Goal: Task Accomplishment & Management: Complete application form

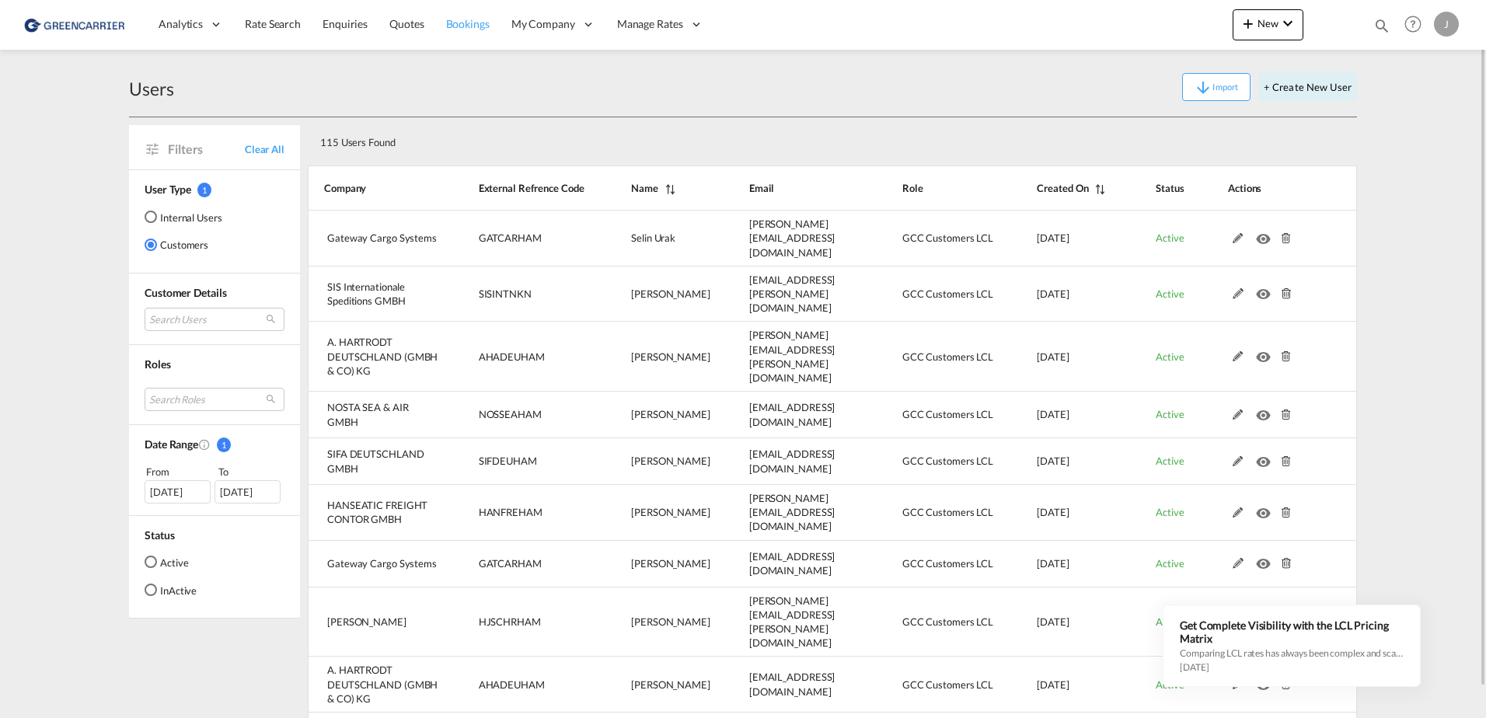
click at [458, 25] on span "Bookings" at bounding box center [468, 23] width 44 height 13
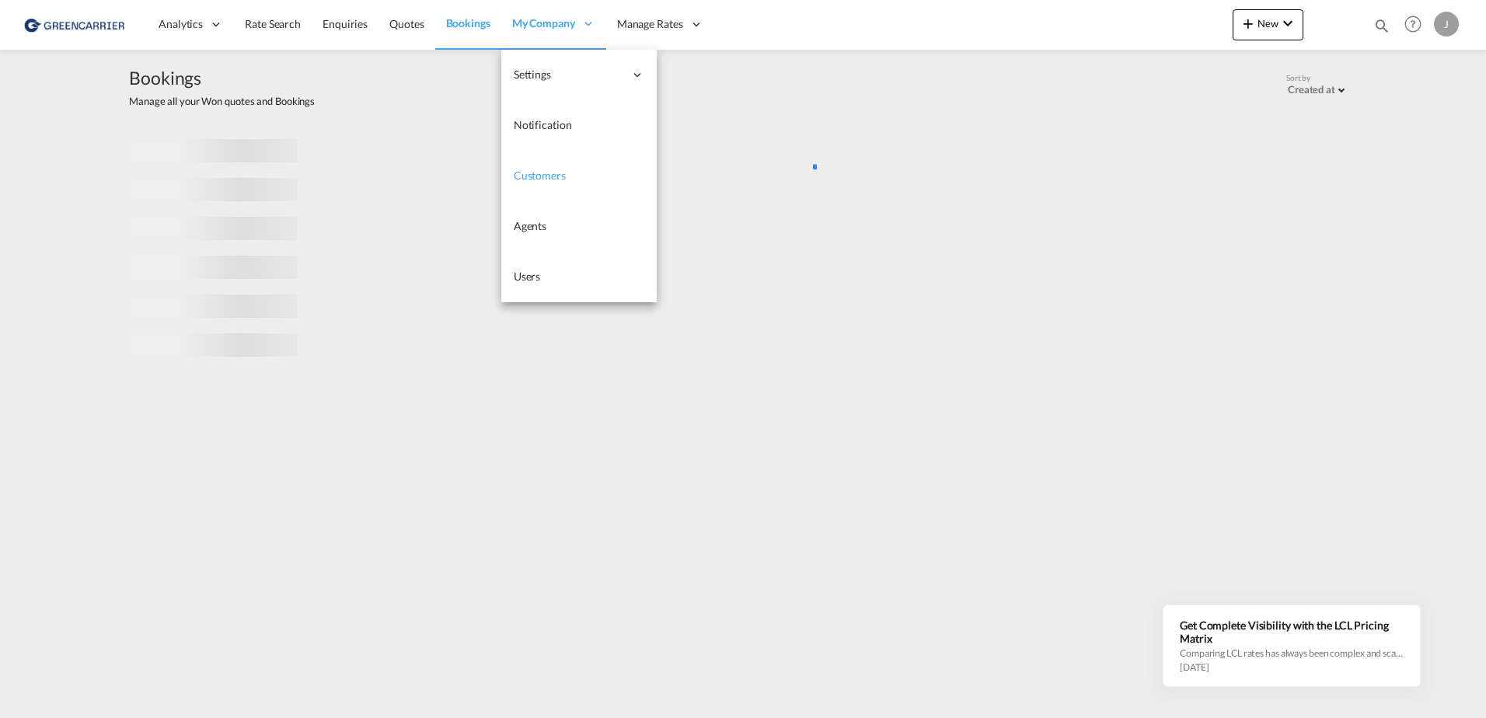
click at [550, 169] on span "Customers" at bounding box center [540, 175] width 52 height 13
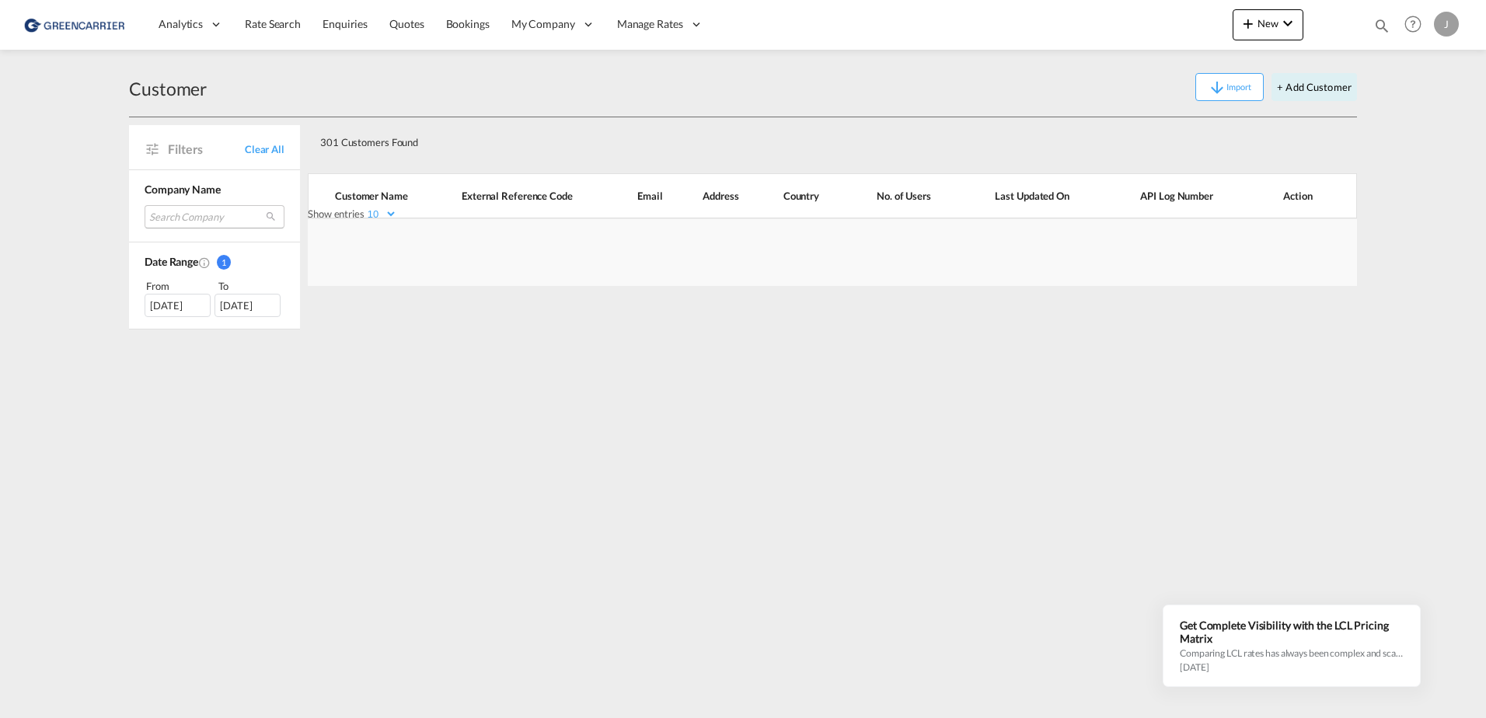
click at [182, 213] on md-select "Search Company sis internationale speditions gmbh sifa deutschland gmbh gateway…" at bounding box center [215, 216] width 140 height 23
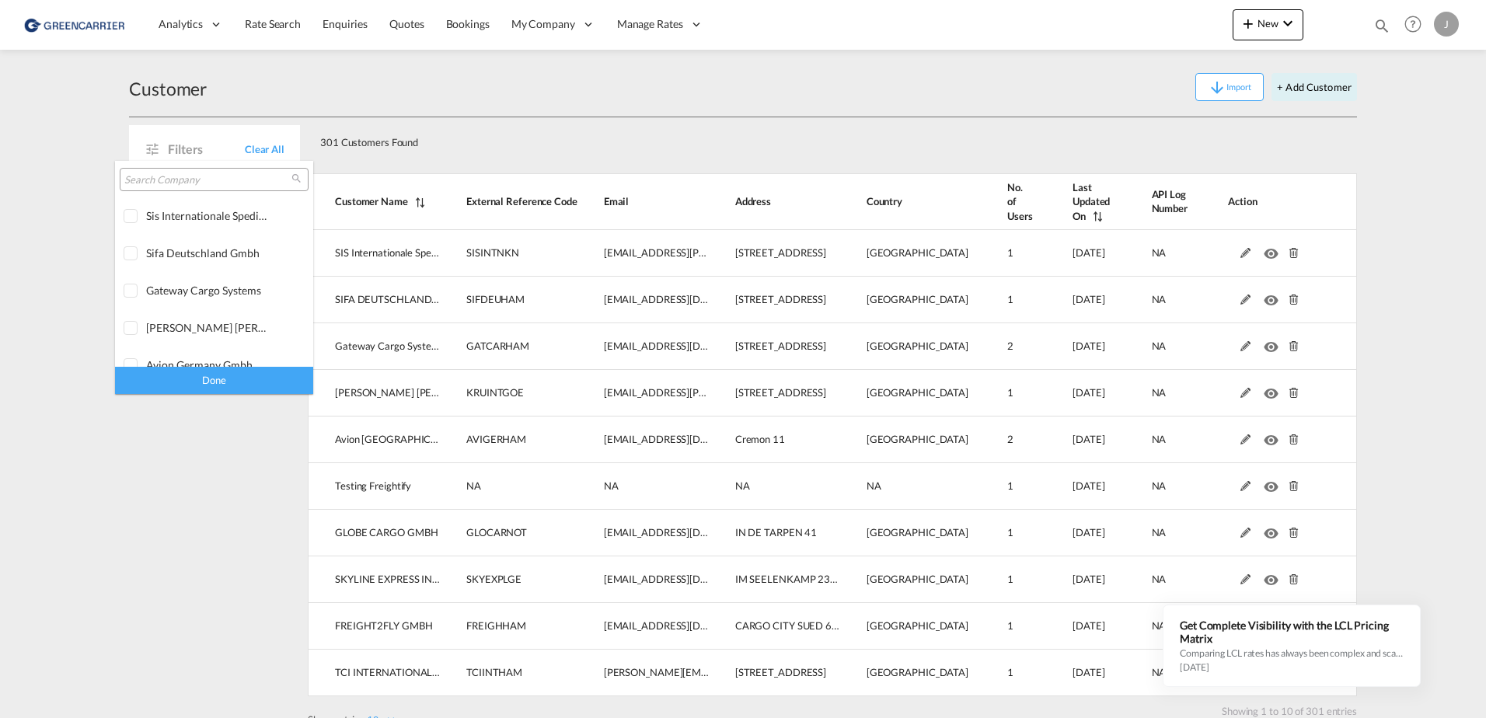
click at [175, 188] on div at bounding box center [214, 179] width 189 height 23
click at [168, 180] on input "search" at bounding box center [207, 180] width 167 height 14
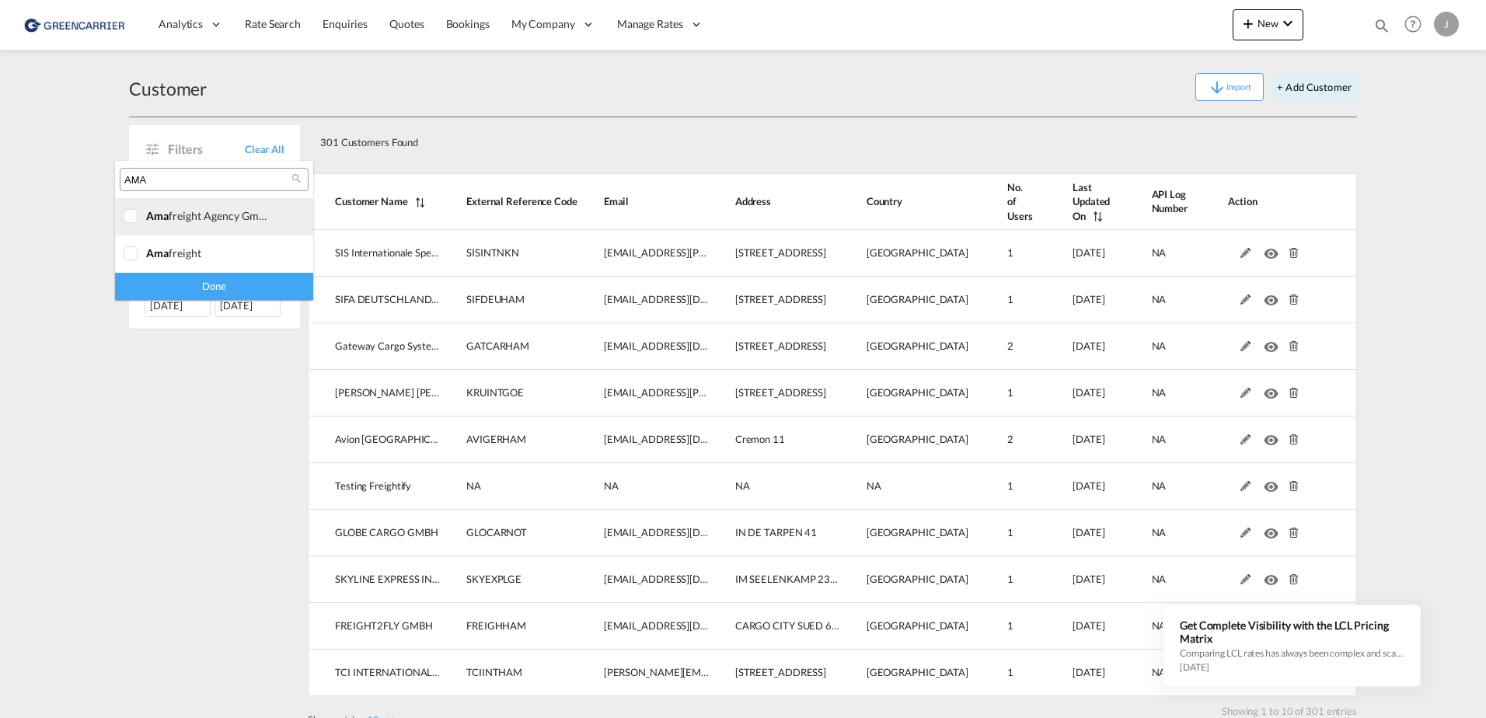
type input "AMA"
click at [132, 215] on div at bounding box center [132, 217] width 16 height 16
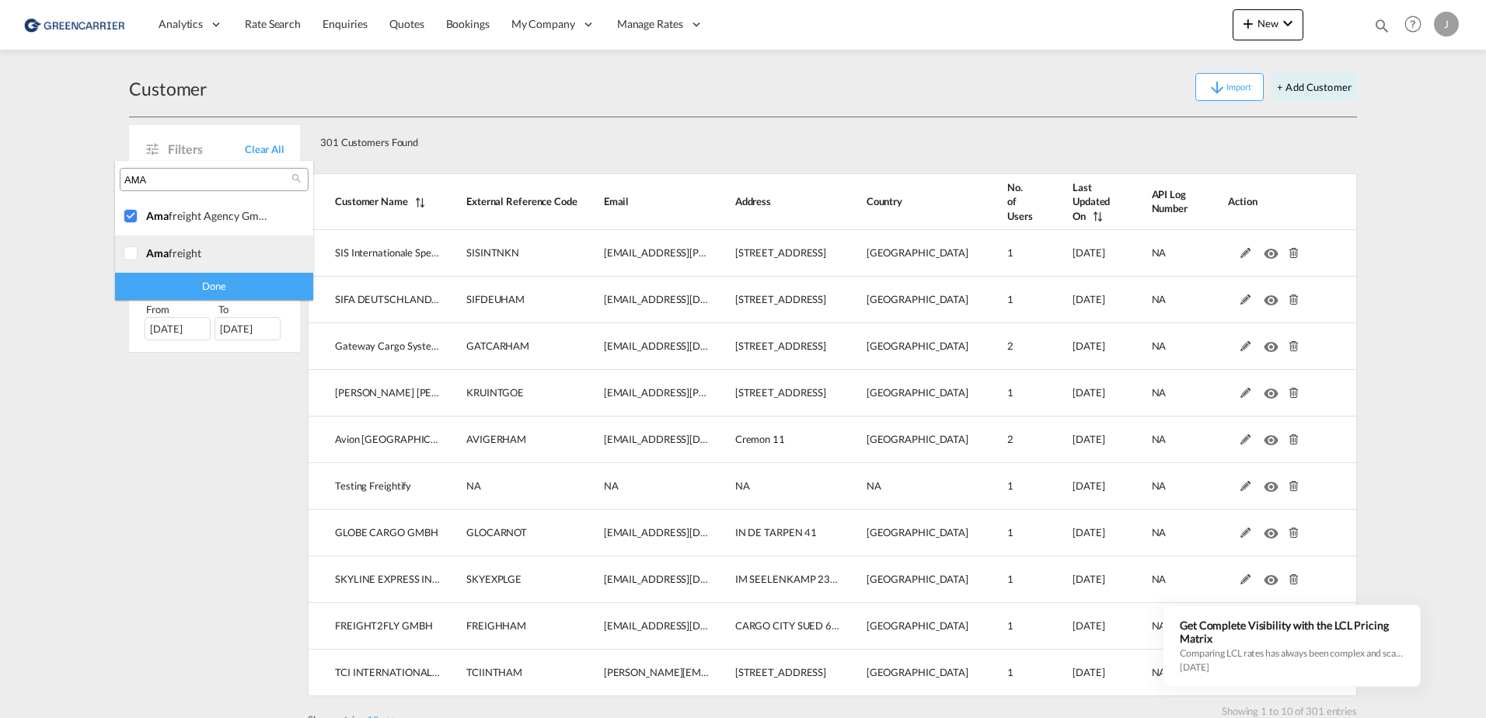
click at [131, 249] on div at bounding box center [132, 254] width 16 height 16
click at [181, 295] on div "Done" at bounding box center [214, 286] width 198 height 27
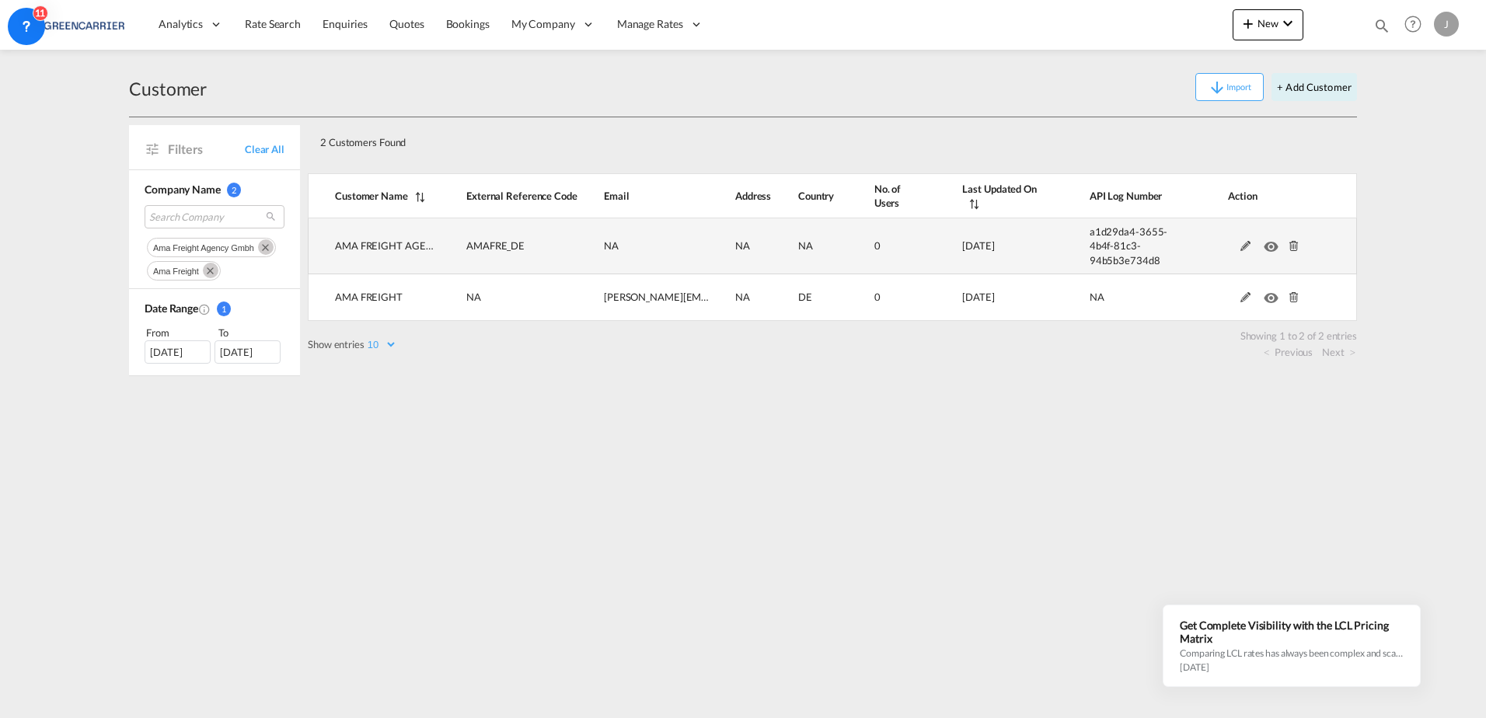
click at [1293, 243] on md-icon at bounding box center [1294, 246] width 20 height 11
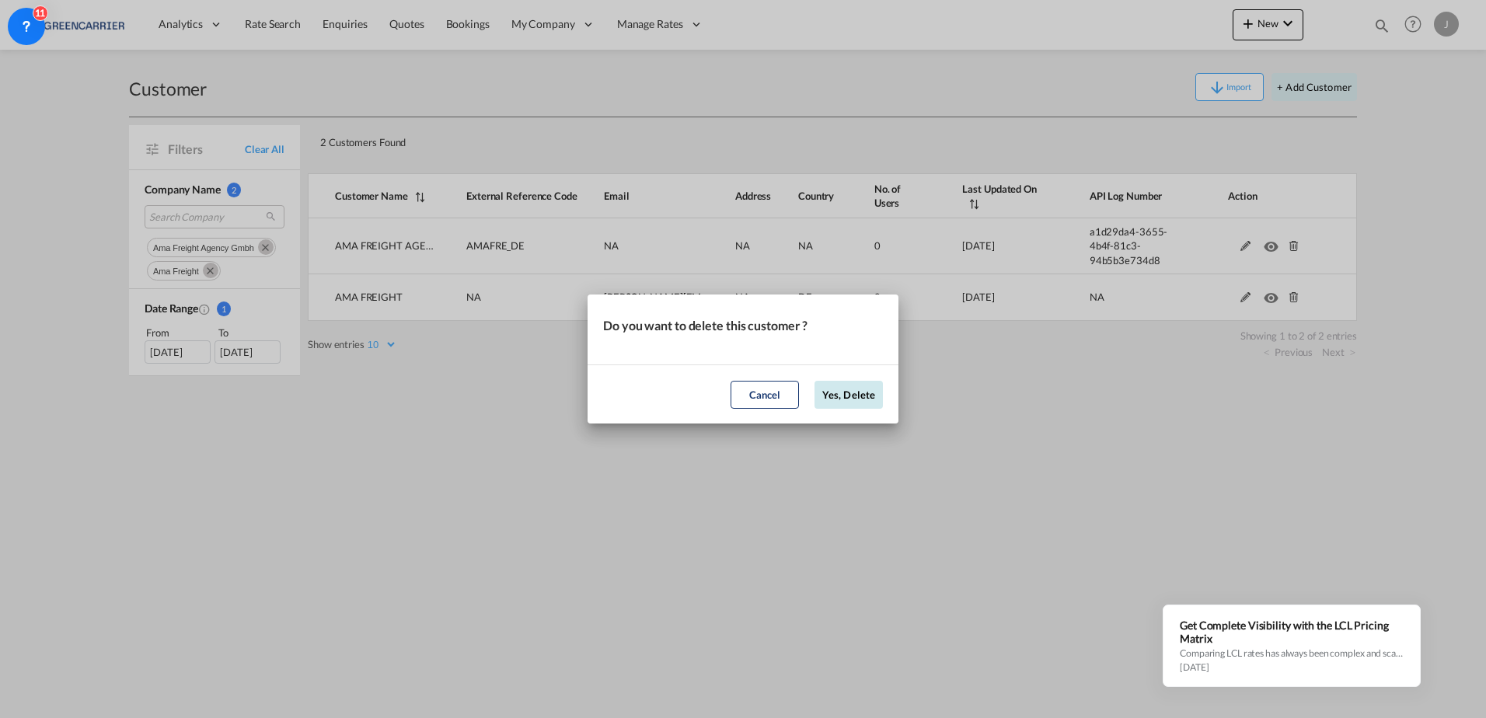
click at [842, 393] on button "Yes, Delete" at bounding box center [849, 395] width 68 height 28
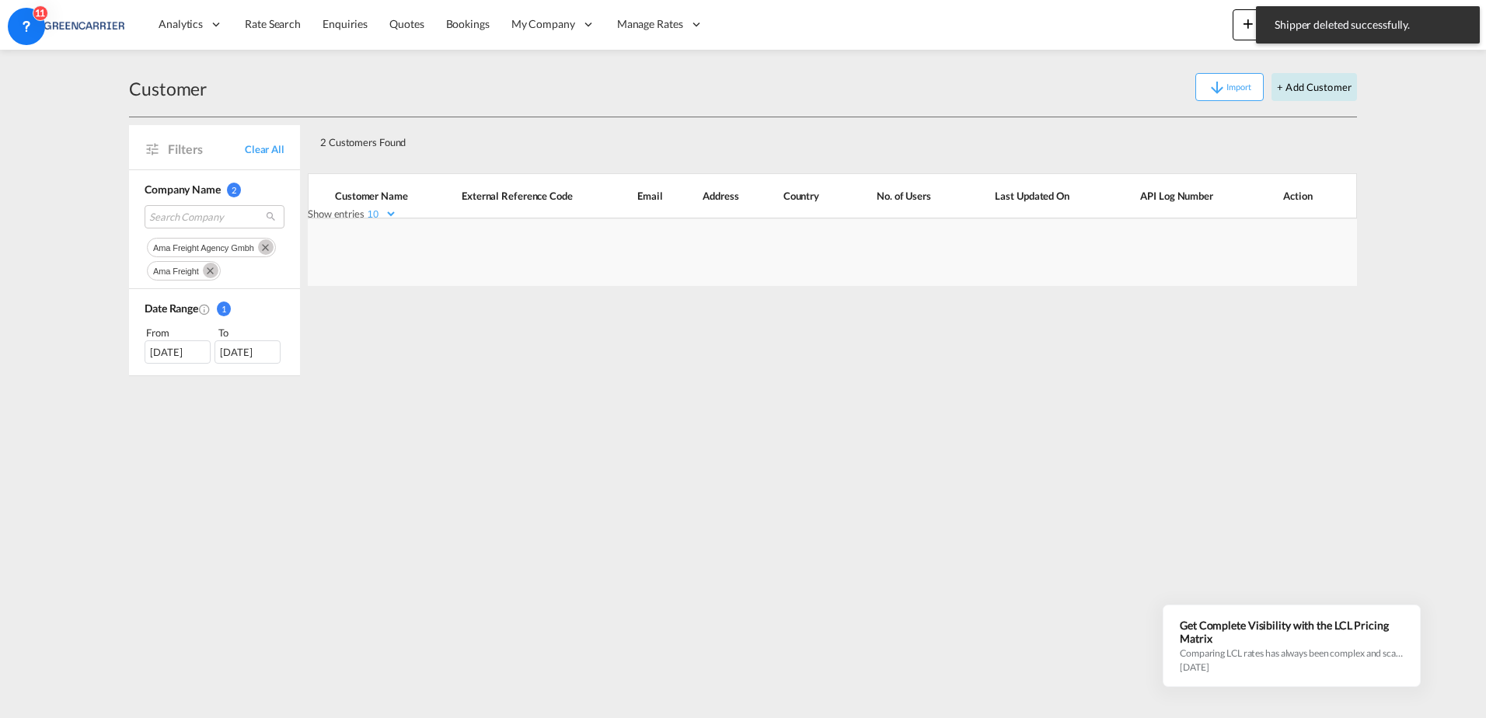
click at [1306, 82] on button "+ Add Customer" at bounding box center [1315, 87] width 86 height 28
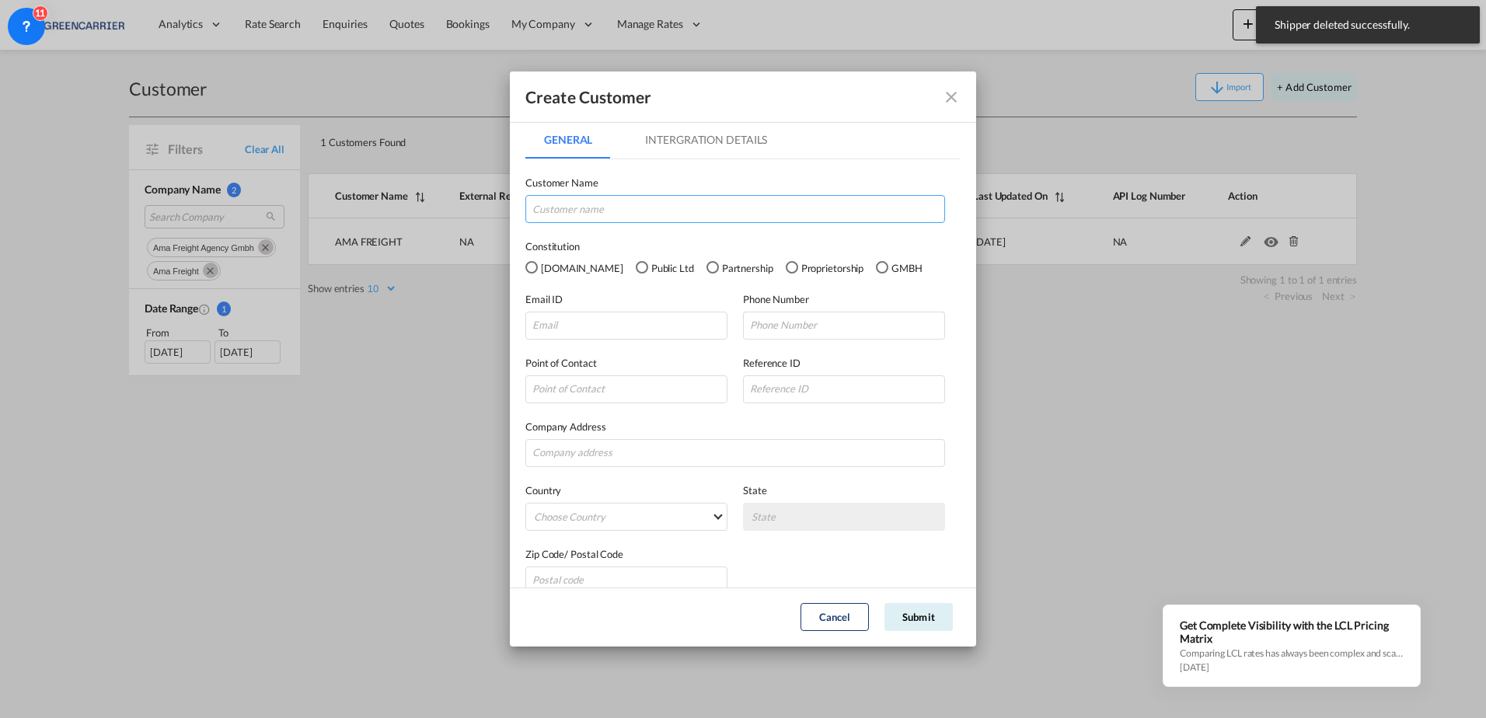
click at [601, 213] on input "GeneralIntergration Details ..." at bounding box center [736, 209] width 420 height 28
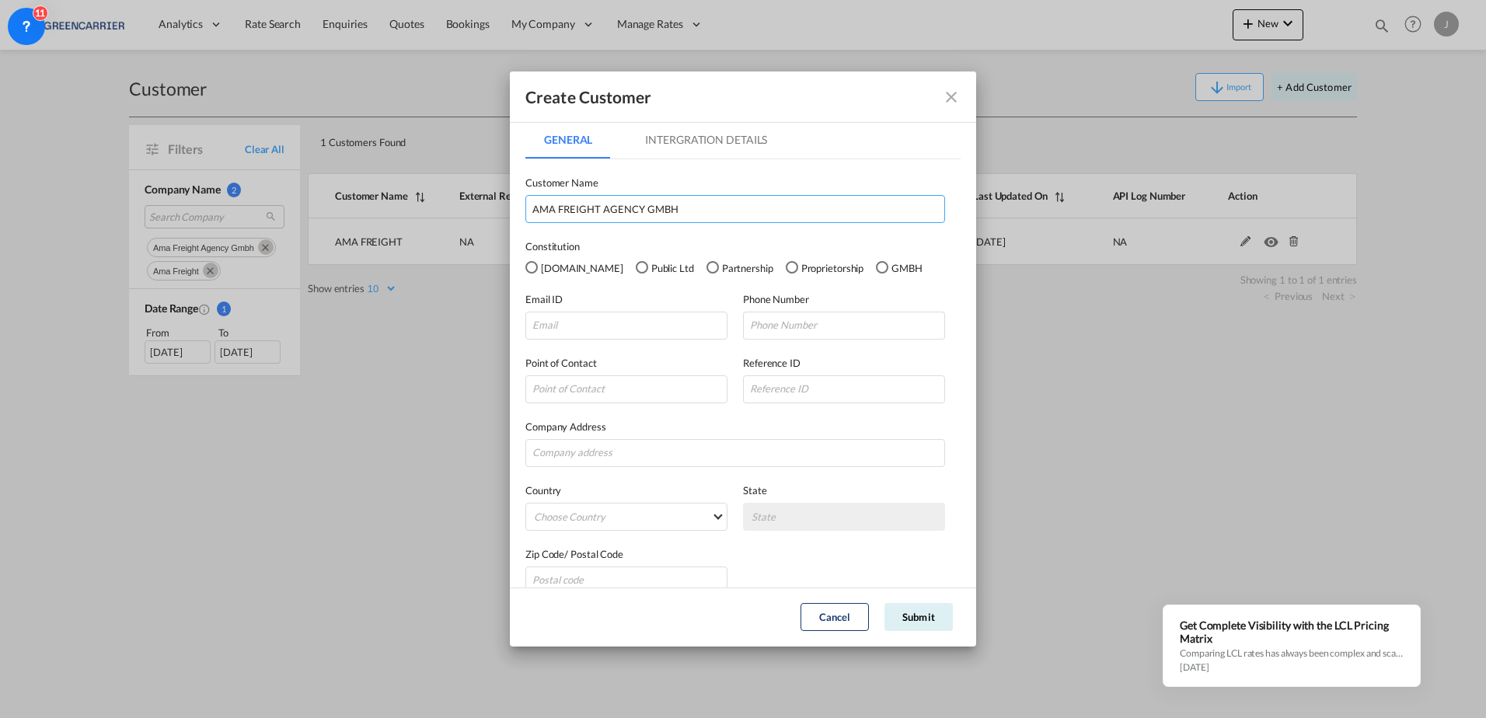
type input "AMA FREIGHT AGENCY GMBH"
click at [876, 267] on div "GMBH" at bounding box center [882, 267] width 12 height 12
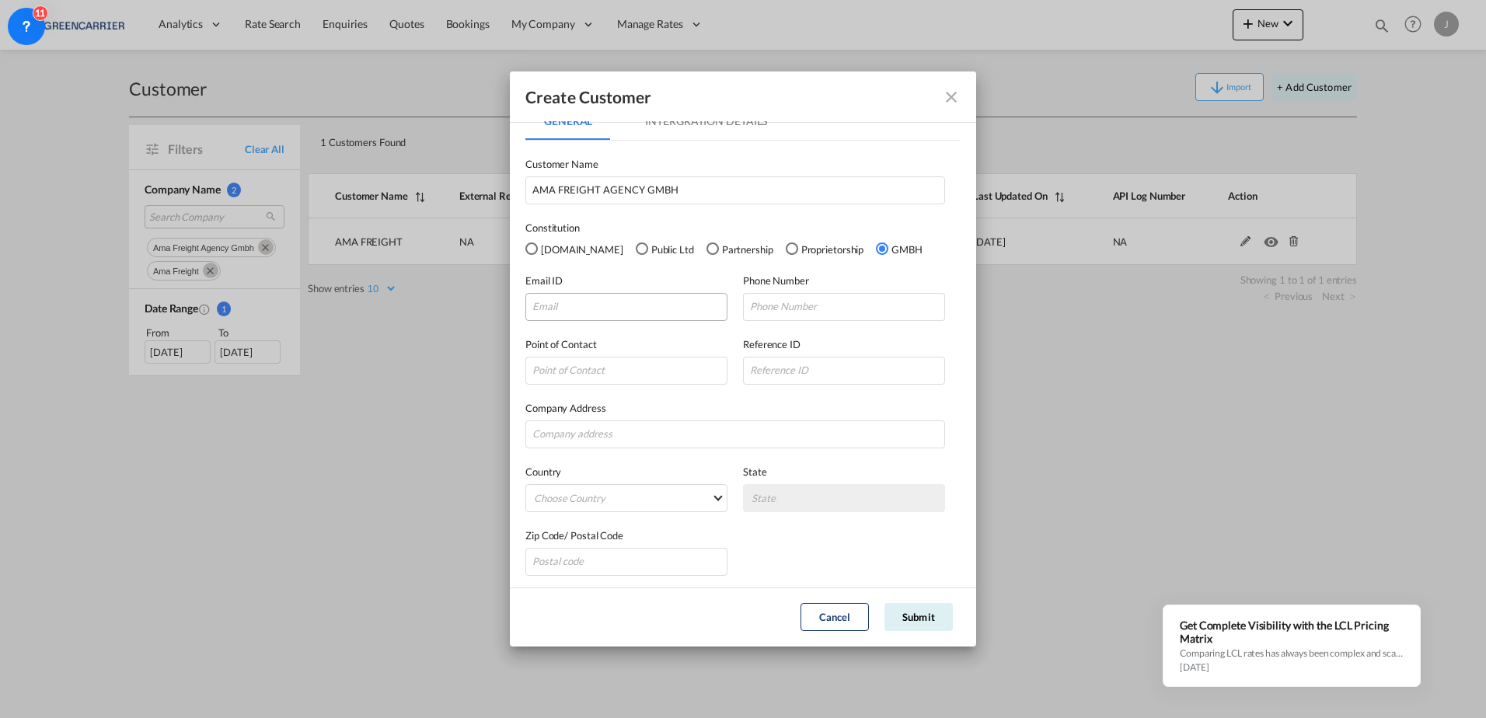
scroll to position [23, 0]
click at [600, 303] on input "GeneralIntergration Details ..." at bounding box center [627, 303] width 202 height 28
paste input "[PERSON_NAME][EMAIL_ADDRESS][DOMAIN_NAME]"
type input "[PERSON_NAME][EMAIL_ADDRESS][DOMAIN_NAME]"
click at [624, 421] on input "GeneralIntergration Details ..." at bounding box center [736, 431] width 420 height 28
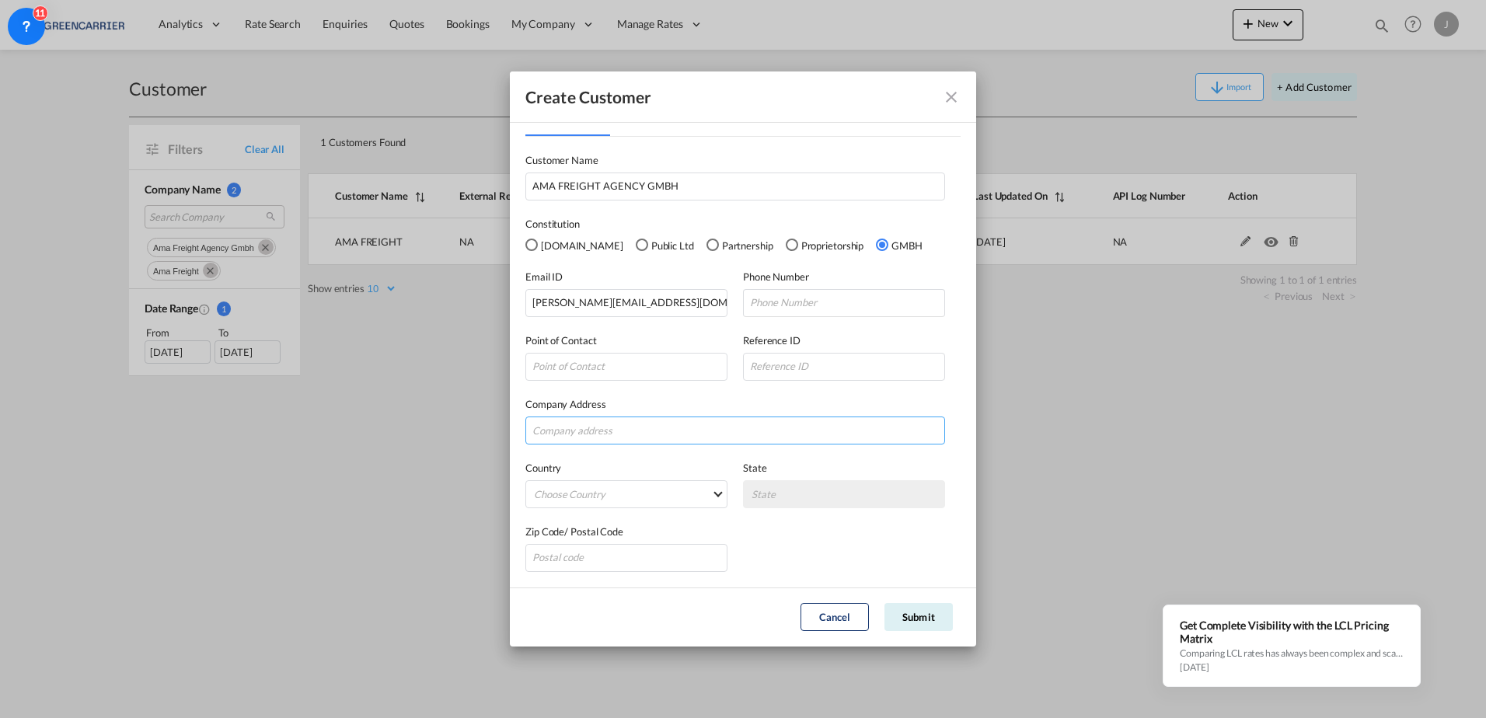
paste input "[STREET_ADDRESS]"
type input "[STREET_ADDRESS]"
click at [601, 488] on md-select "Choose Country [GEOGRAPHIC_DATA] [GEOGRAPHIC_DATA] [GEOGRAPHIC_DATA] [US_STATE]…" at bounding box center [627, 494] width 202 height 28
click at [589, 461] on input "search" at bounding box center [653, 456] width 246 height 37
type input "ger"
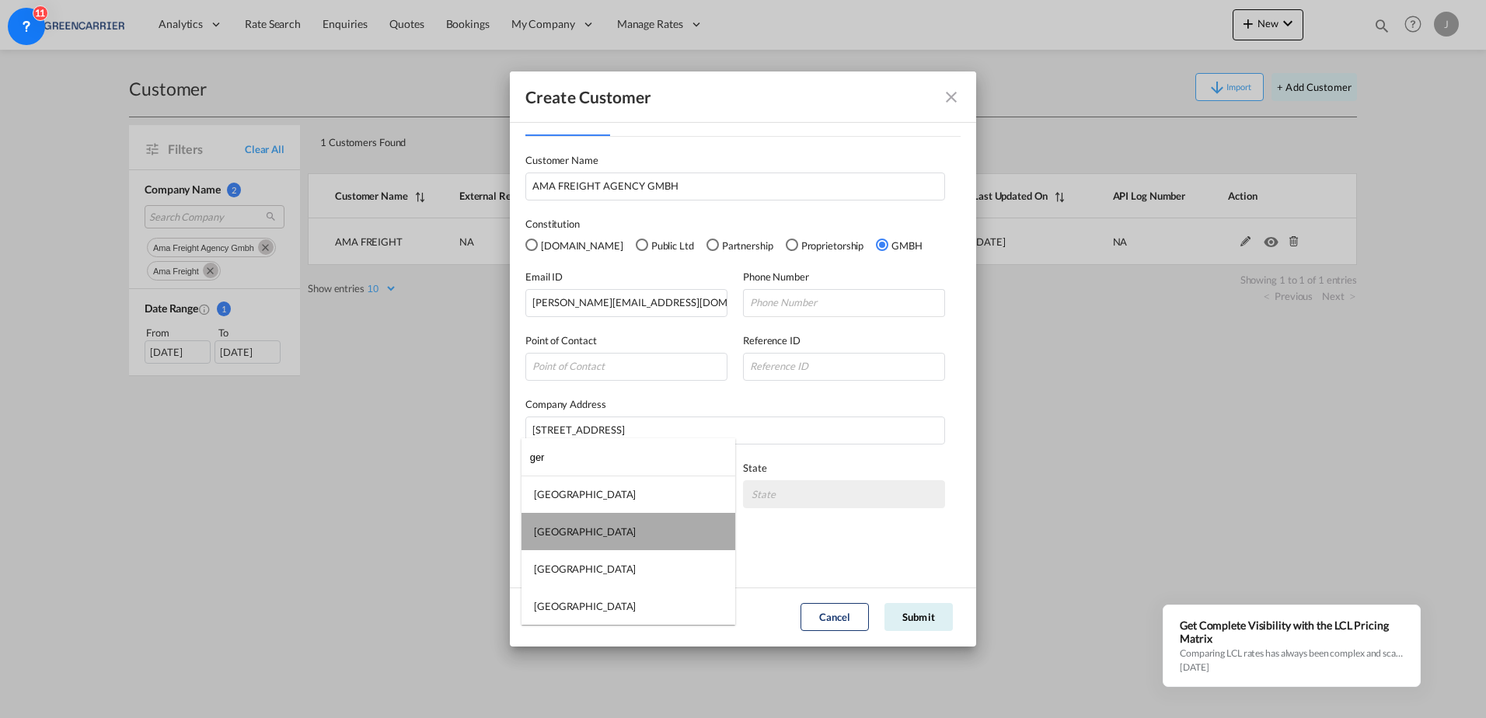
click at [578, 525] on md-option "[GEOGRAPHIC_DATA]" at bounding box center [629, 531] width 214 height 37
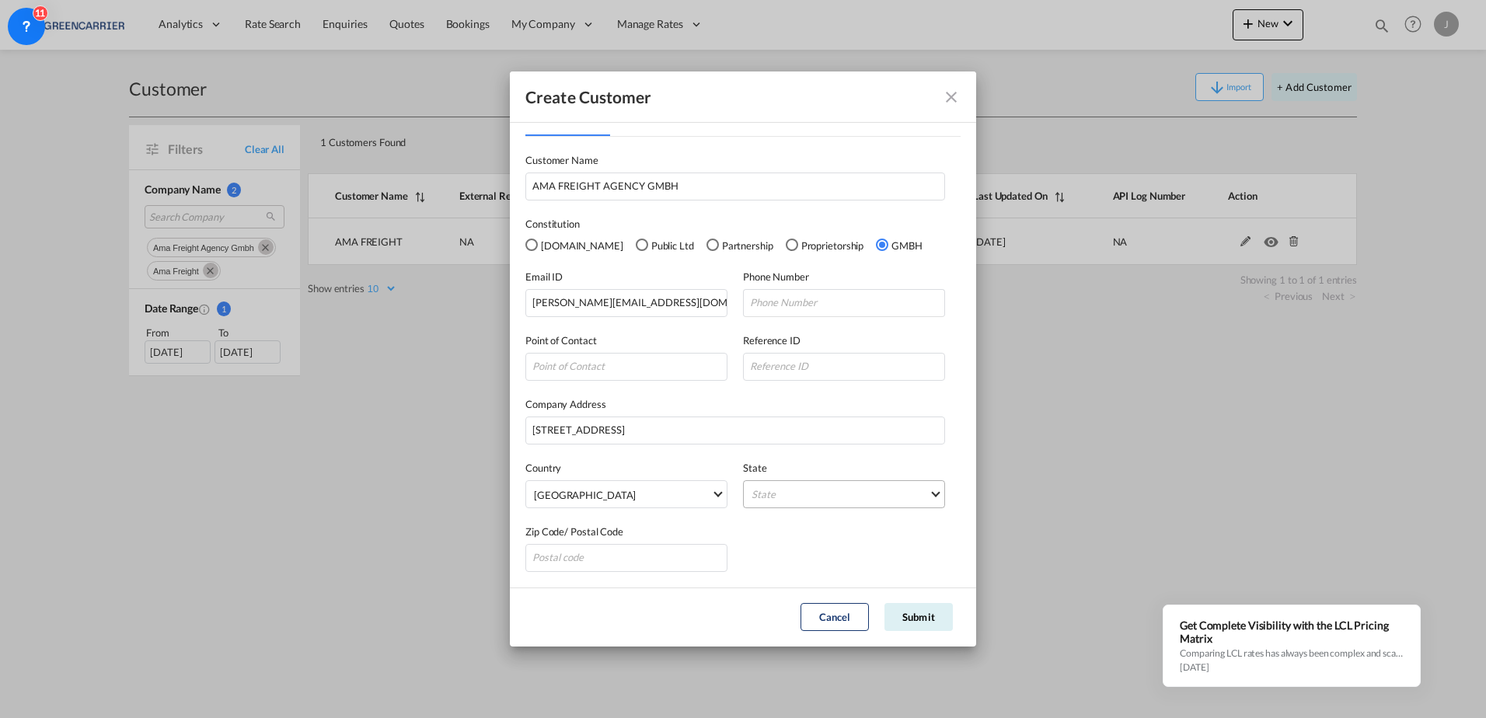
click at [766, 498] on md-select "State [GEOGRAPHIC_DATA] [GEOGRAPHIC_DATA] [GEOGRAPHIC_DATA] [GEOGRAPHIC_DATA] […" at bounding box center [844, 494] width 202 height 28
click at [771, 459] on input "search" at bounding box center [844, 456] width 205 height 37
type input "ham"
click at [770, 488] on div "[GEOGRAPHIC_DATA]" at bounding box center [797, 494] width 102 height 14
click at [567, 550] on input "GeneralIntergration Details ..." at bounding box center [627, 558] width 202 height 28
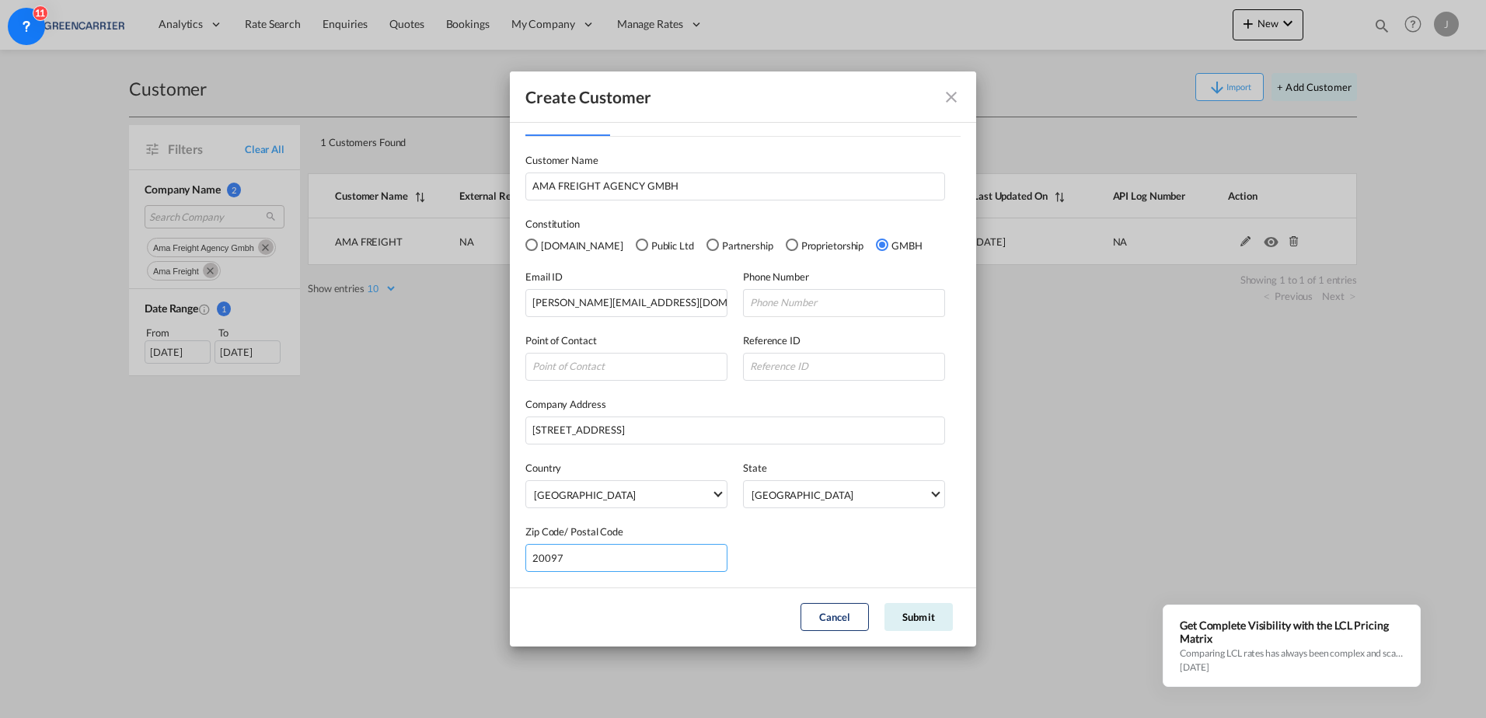
type input "20097"
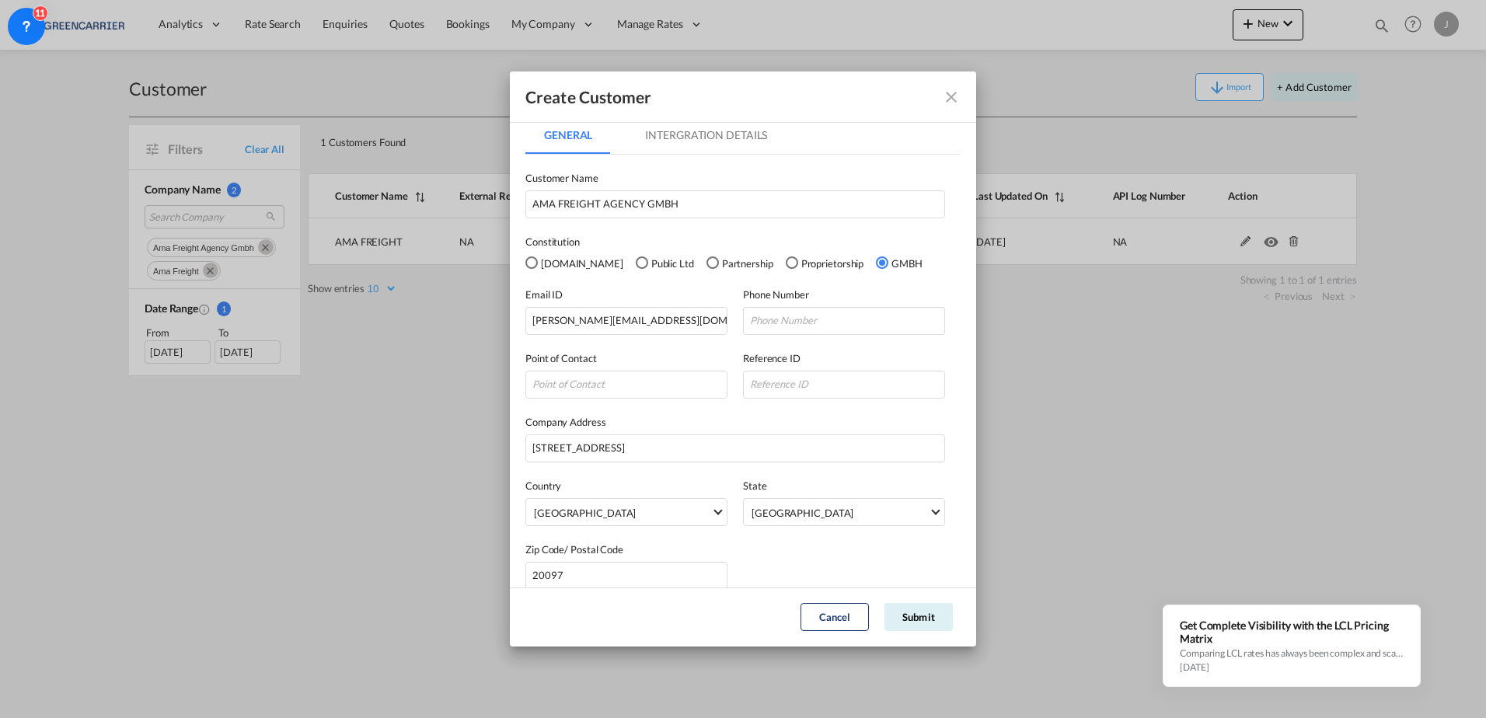
scroll to position [0, 0]
click at [687, 151] on md-tab-item "Intergration Details" at bounding box center [706, 139] width 159 height 37
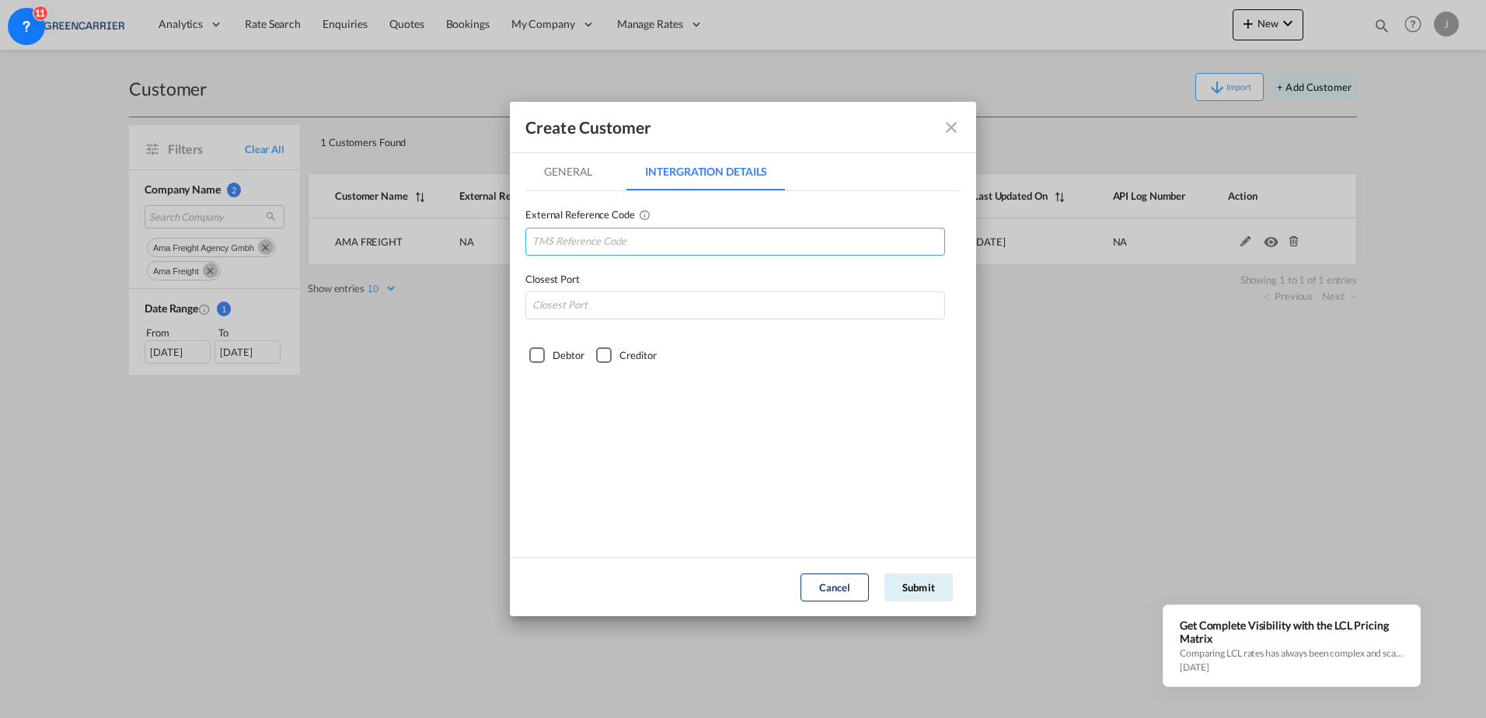
click at [589, 249] on input "GeneralIntergration Details ..." at bounding box center [736, 242] width 420 height 28
type input "AMAFRE_DE"
type input "DEHAM"
click at [533, 355] on div "Debtor" at bounding box center [537, 356] width 16 height 16
click at [934, 585] on button "Submit" at bounding box center [919, 588] width 68 height 28
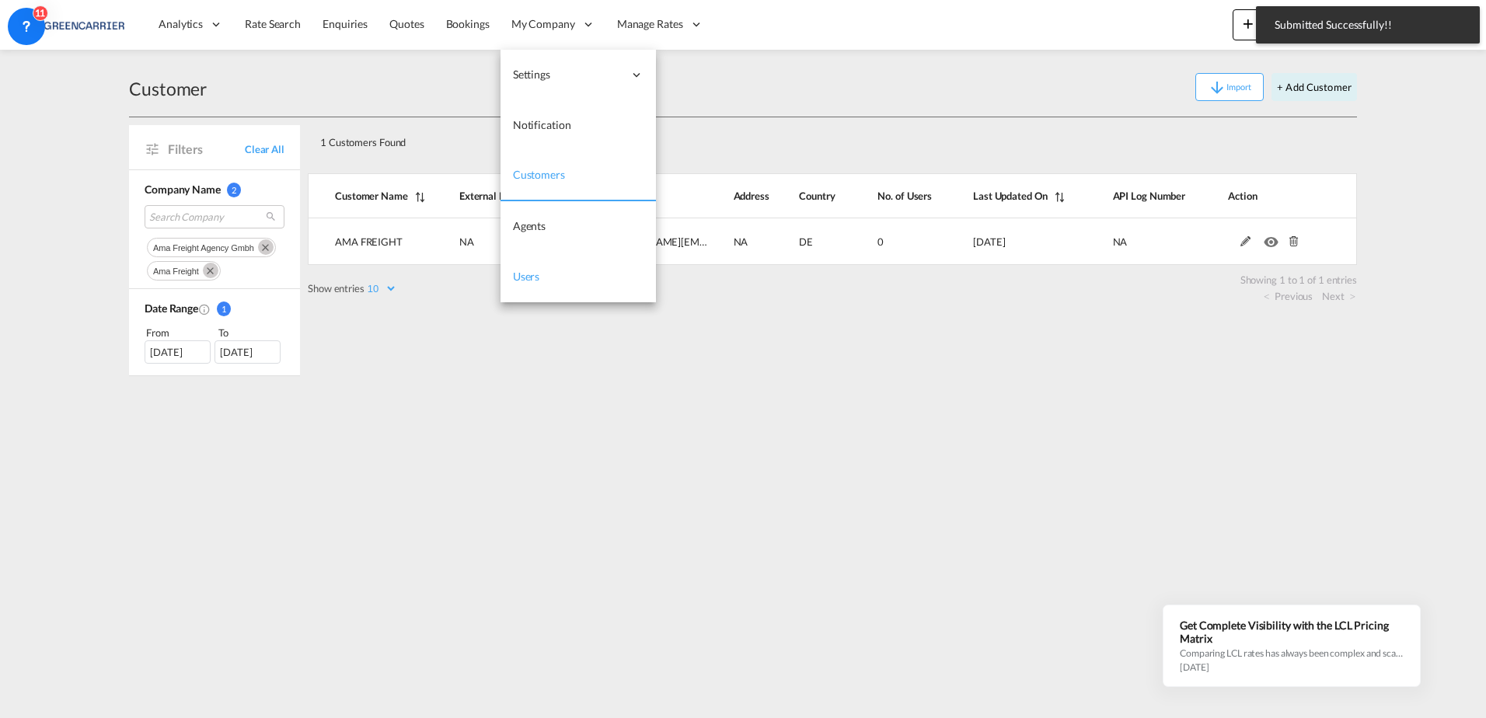
click at [530, 273] on span "Users" at bounding box center [526, 276] width 27 height 13
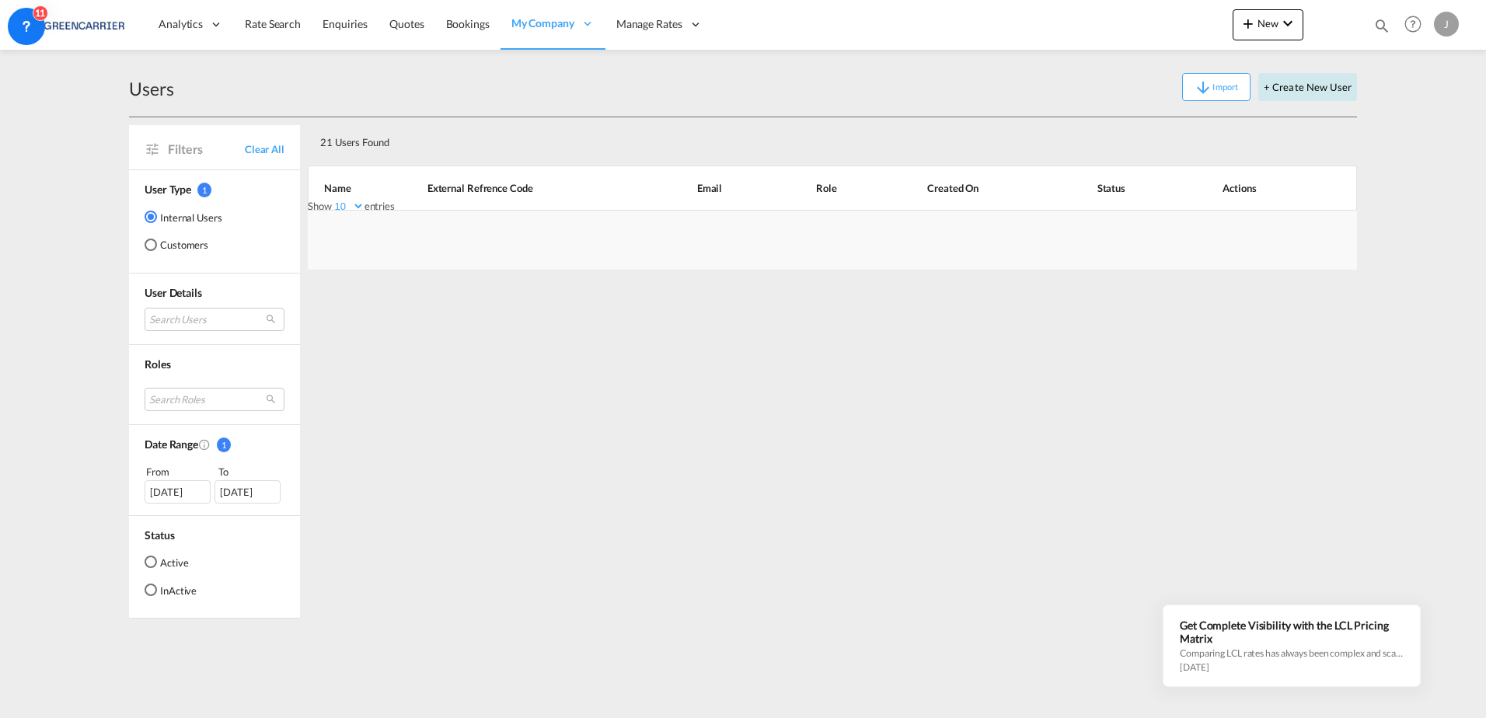
click at [1295, 93] on button "+ Create New User" at bounding box center [1308, 87] width 99 height 28
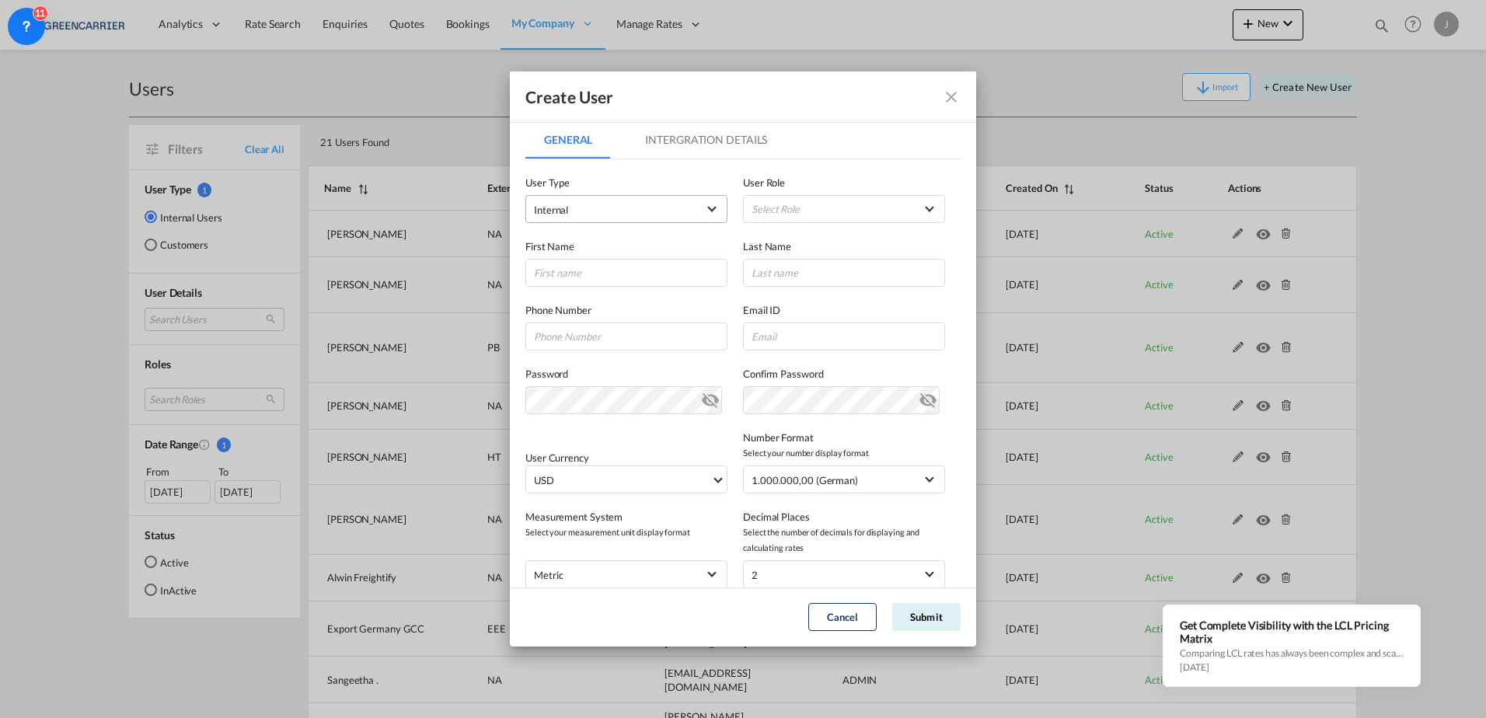
click at [615, 210] on span "Internal" at bounding box center [615, 210] width 163 height 16
click at [578, 253] on div "Customer" at bounding box center [558, 247] width 44 height 14
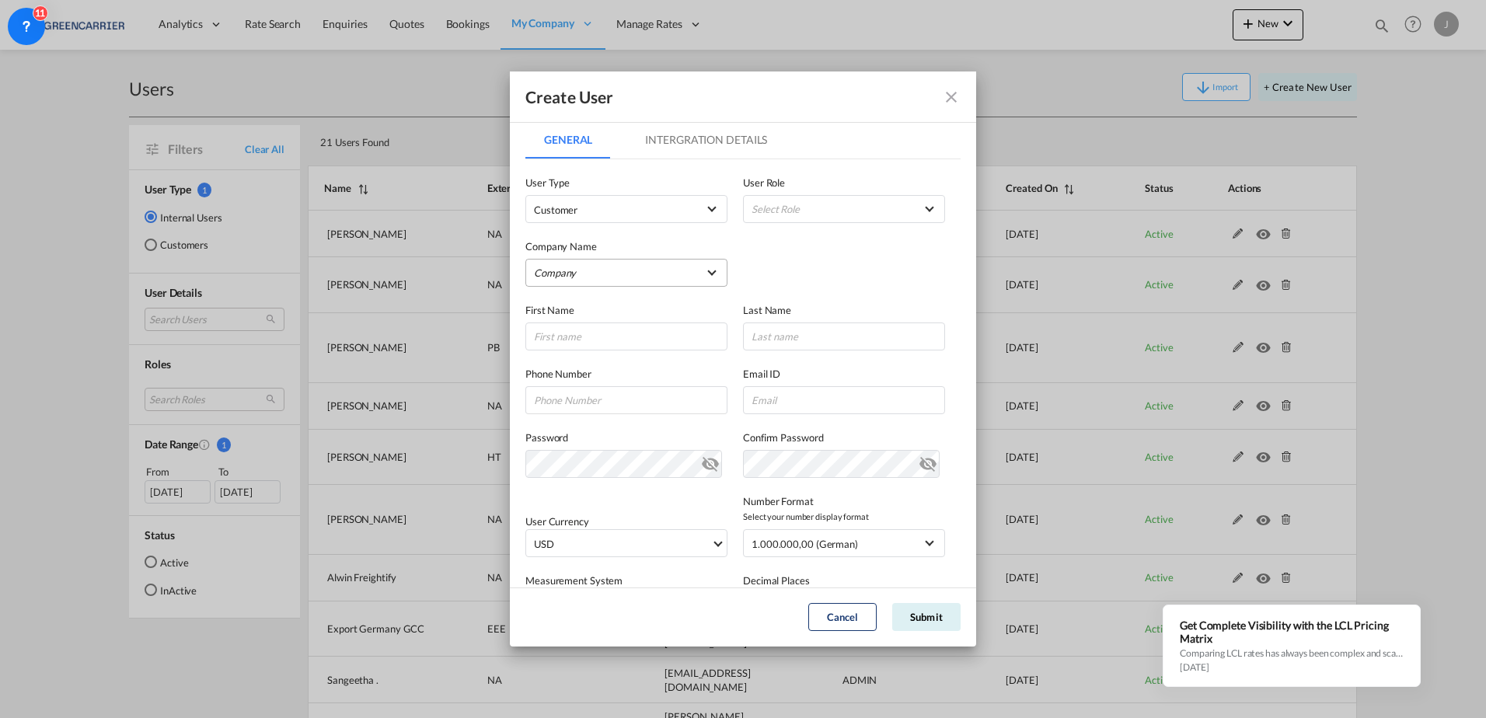
click at [581, 264] on md-select "Company [PERSON_NAME] & Co. GmbH AMA FREIGHT AGENCY GMBH Avion Germany Gmbh BEN…" at bounding box center [627, 273] width 202 height 28
click at [568, 239] on input "search" at bounding box center [654, 236] width 271 height 37
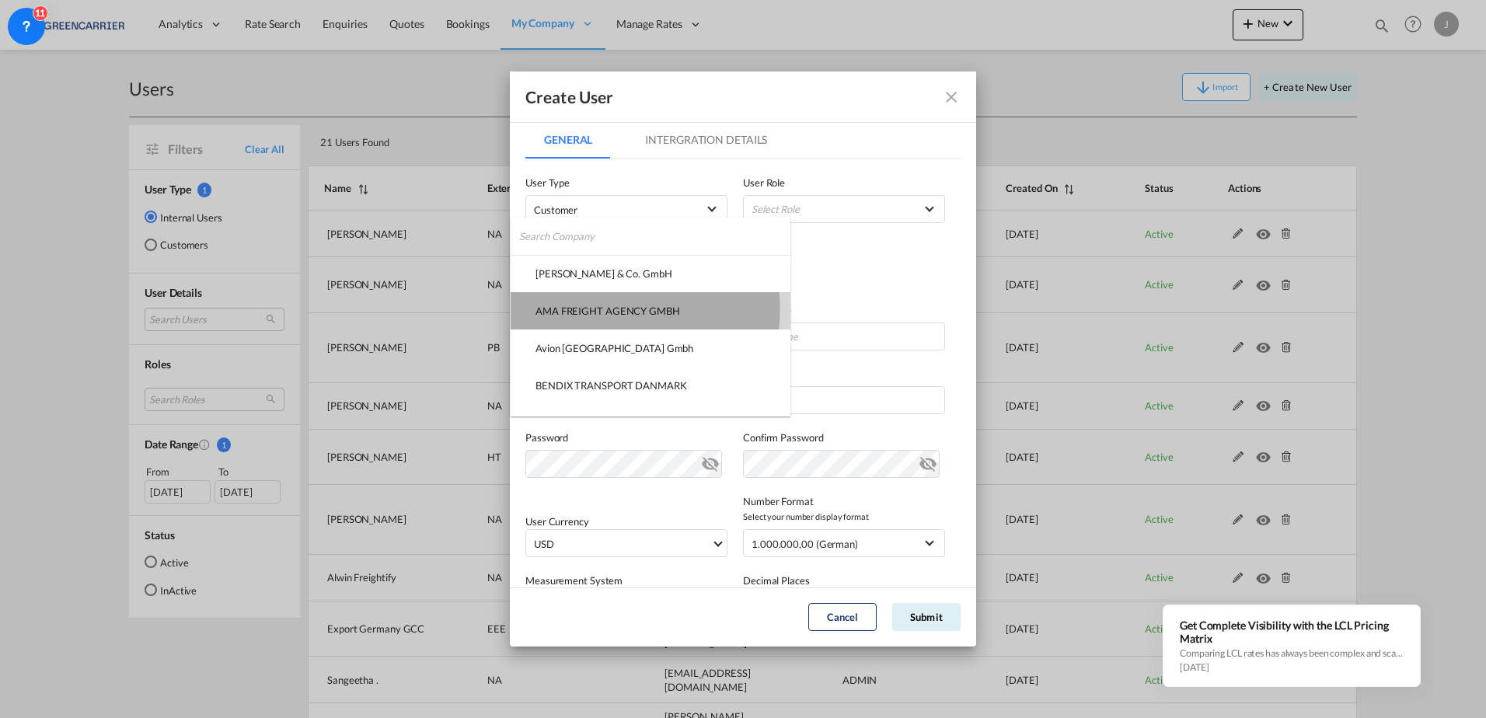
click at [593, 309] on div "AMA FREIGHT AGENCY GMBH" at bounding box center [608, 311] width 145 height 14
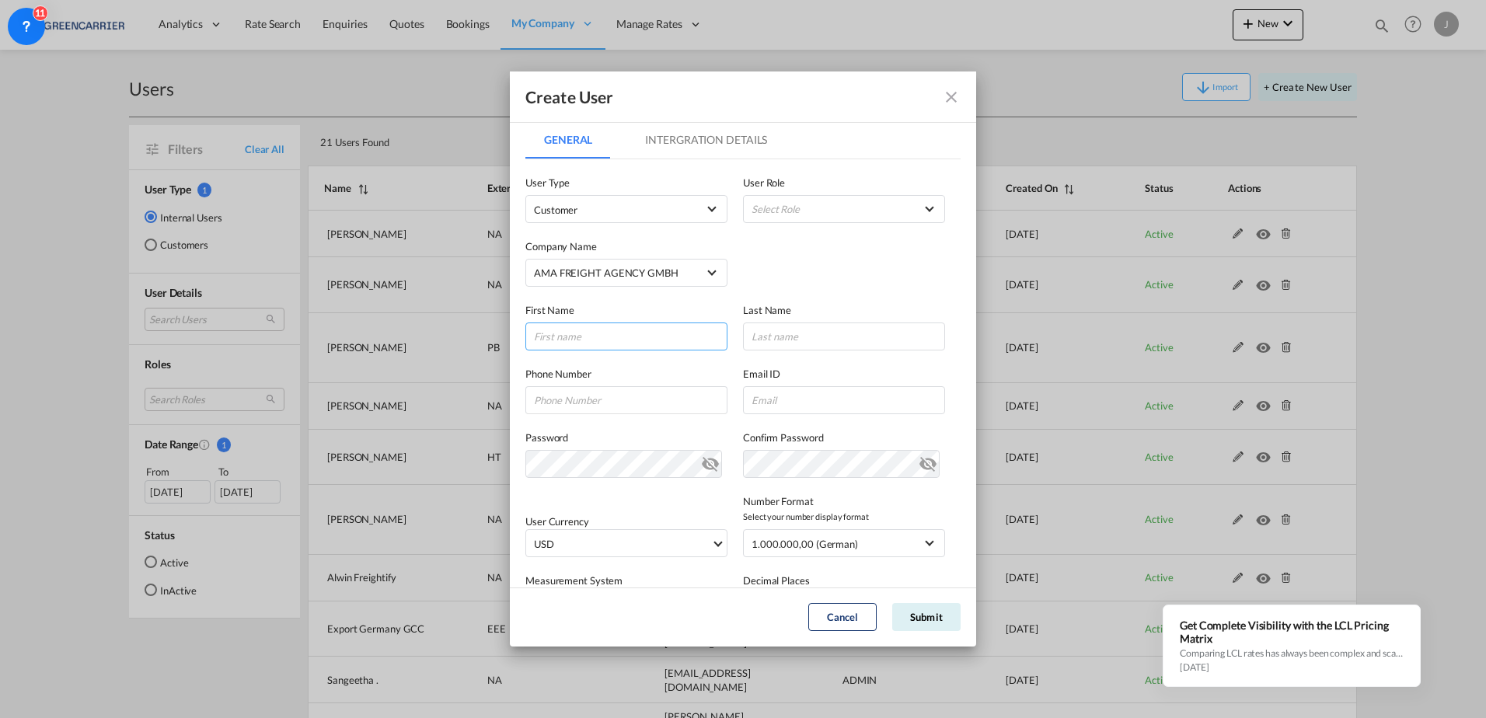
click at [606, 332] on input "GeneralIntergration Details ..." at bounding box center [627, 337] width 202 height 28
click at [554, 334] on input "GeneralIntergration Details ..." at bounding box center [627, 337] width 202 height 28
type input "[PERSON_NAME]"
drag, startPoint x: 571, startPoint y: 339, endPoint x: 571, endPoint y: 352, distance: 13.2
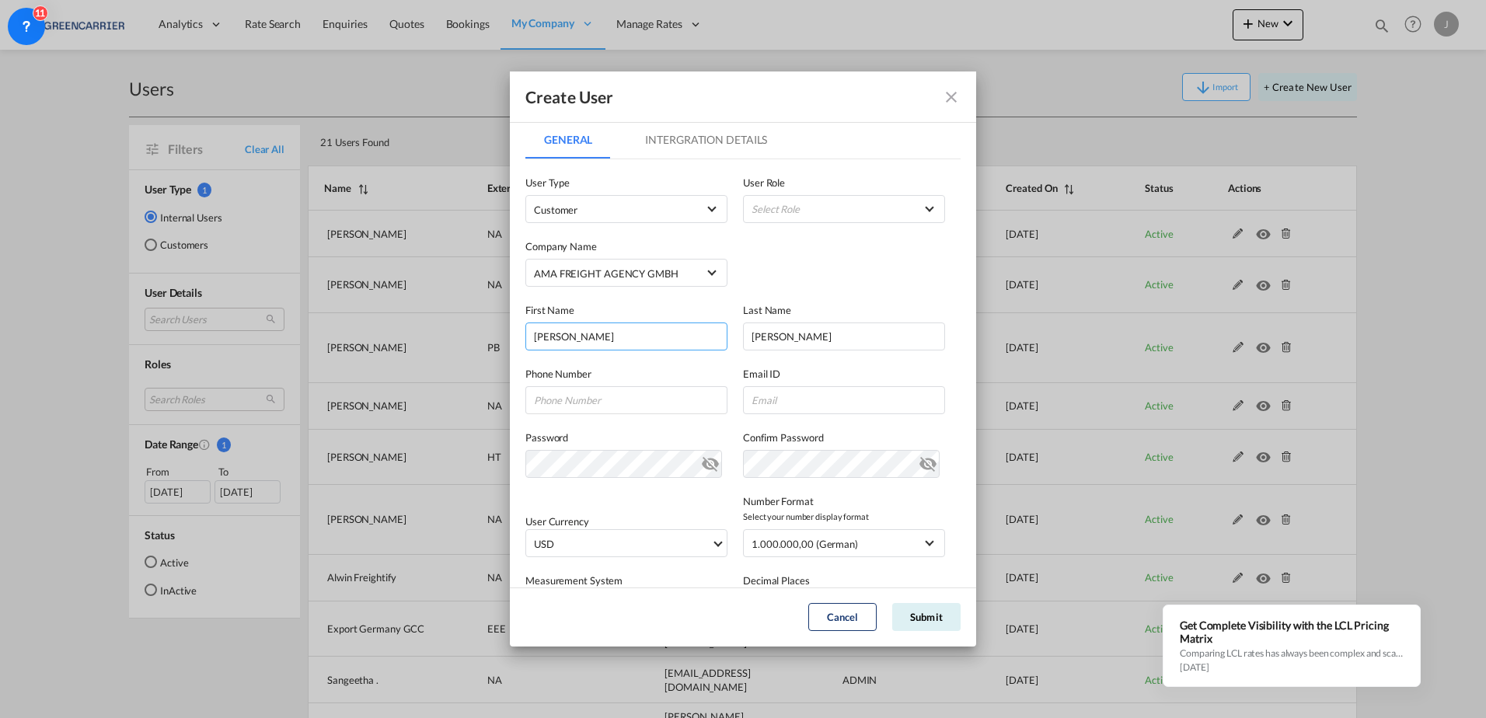
click at [571, 339] on input "[PERSON_NAME]" at bounding box center [627, 337] width 202 height 28
click at [564, 396] on input "GeneralIntergration Details ..." at bounding box center [627, 400] width 202 height 28
paste input "+49 (0)40 / 374771-13"
type input "+49 (0)40 / 374771-13"
click at [762, 388] on input "GeneralIntergration Details ..." at bounding box center [844, 400] width 202 height 28
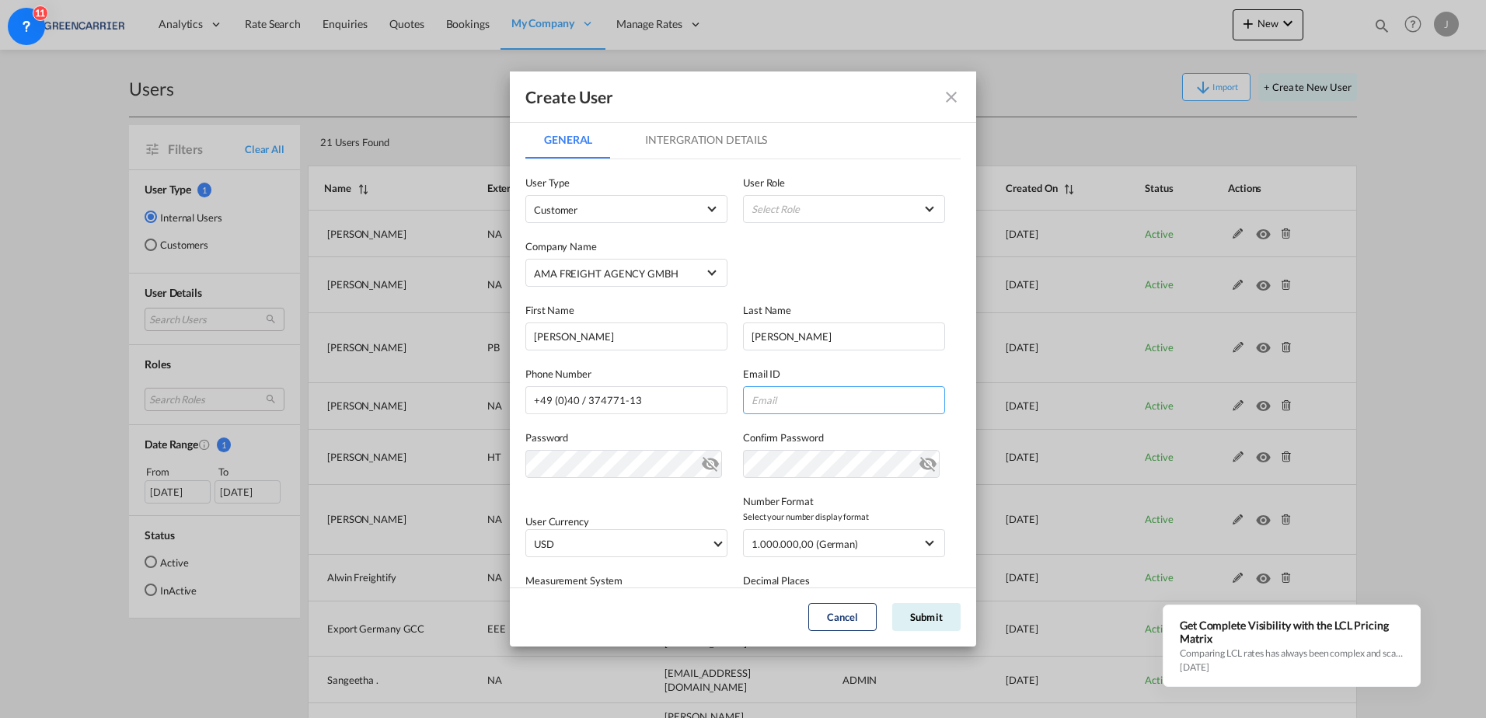
paste input "[PERSON_NAME][EMAIL_ADDRESS][DOMAIN_NAME]"
type input "[PERSON_NAME][EMAIL_ADDRESS][DOMAIN_NAME]"
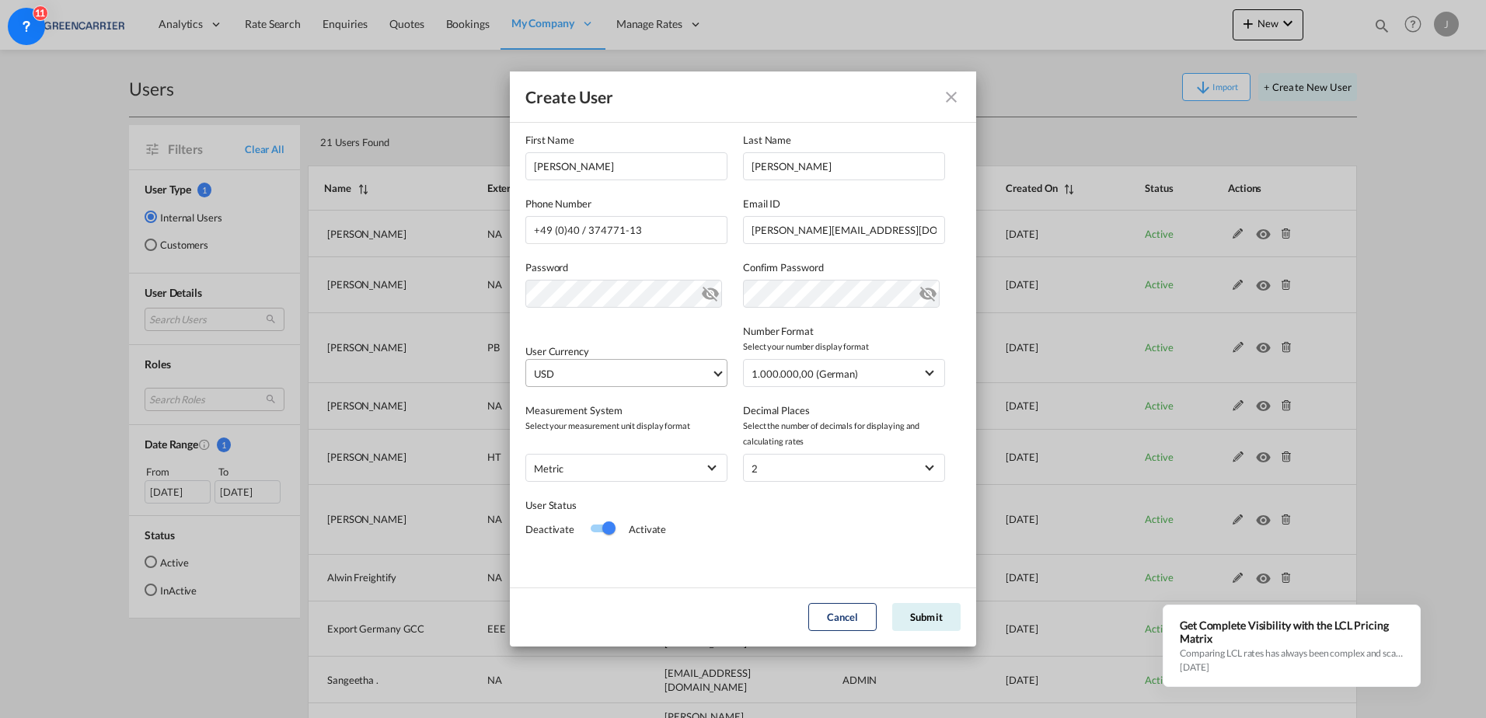
click at [628, 372] on span "USD" at bounding box center [622, 374] width 177 height 16
click at [578, 374] on div at bounding box center [655, 366] width 250 height 23
click at [576, 369] on input "search" at bounding box center [649, 367] width 228 height 14
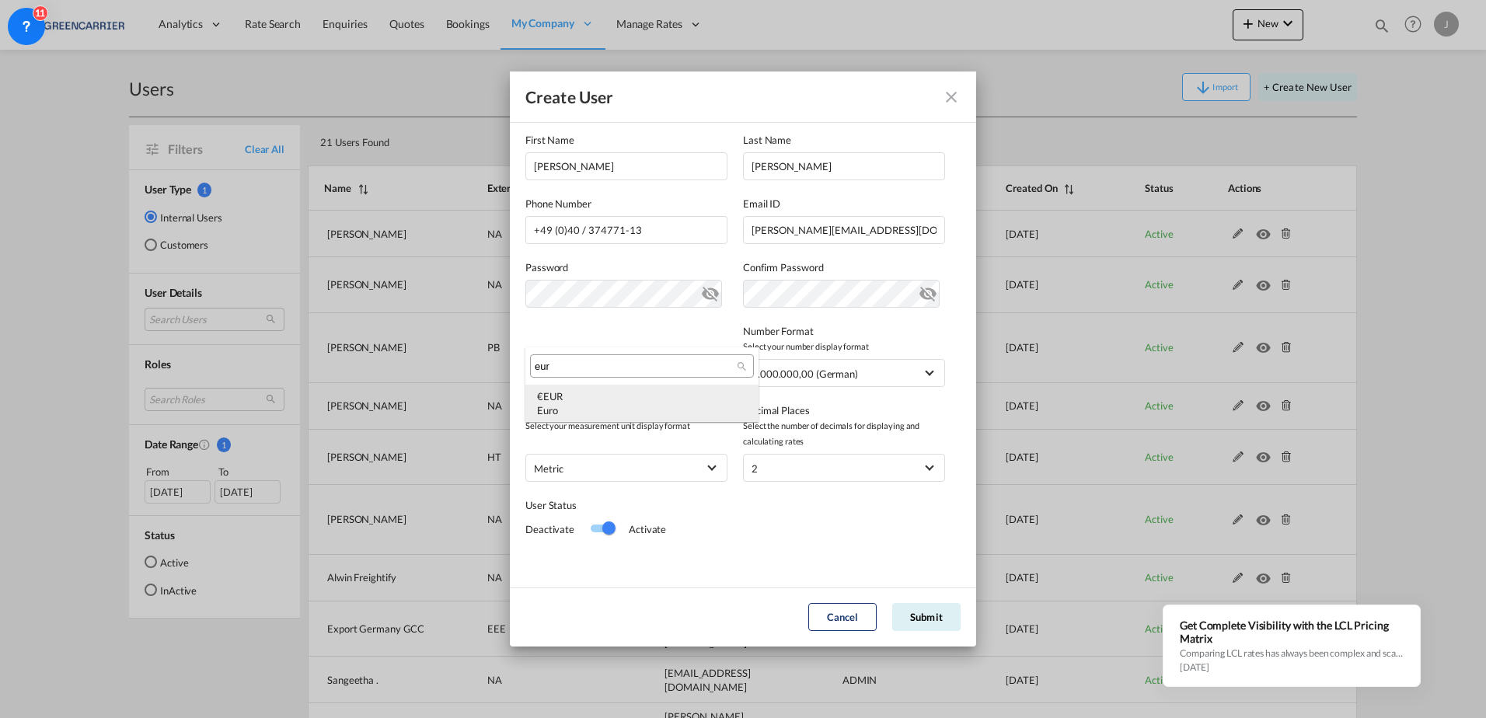
type input "eur"
click at [584, 396] on div "€ EUR Euro" at bounding box center [642, 403] width 210 height 28
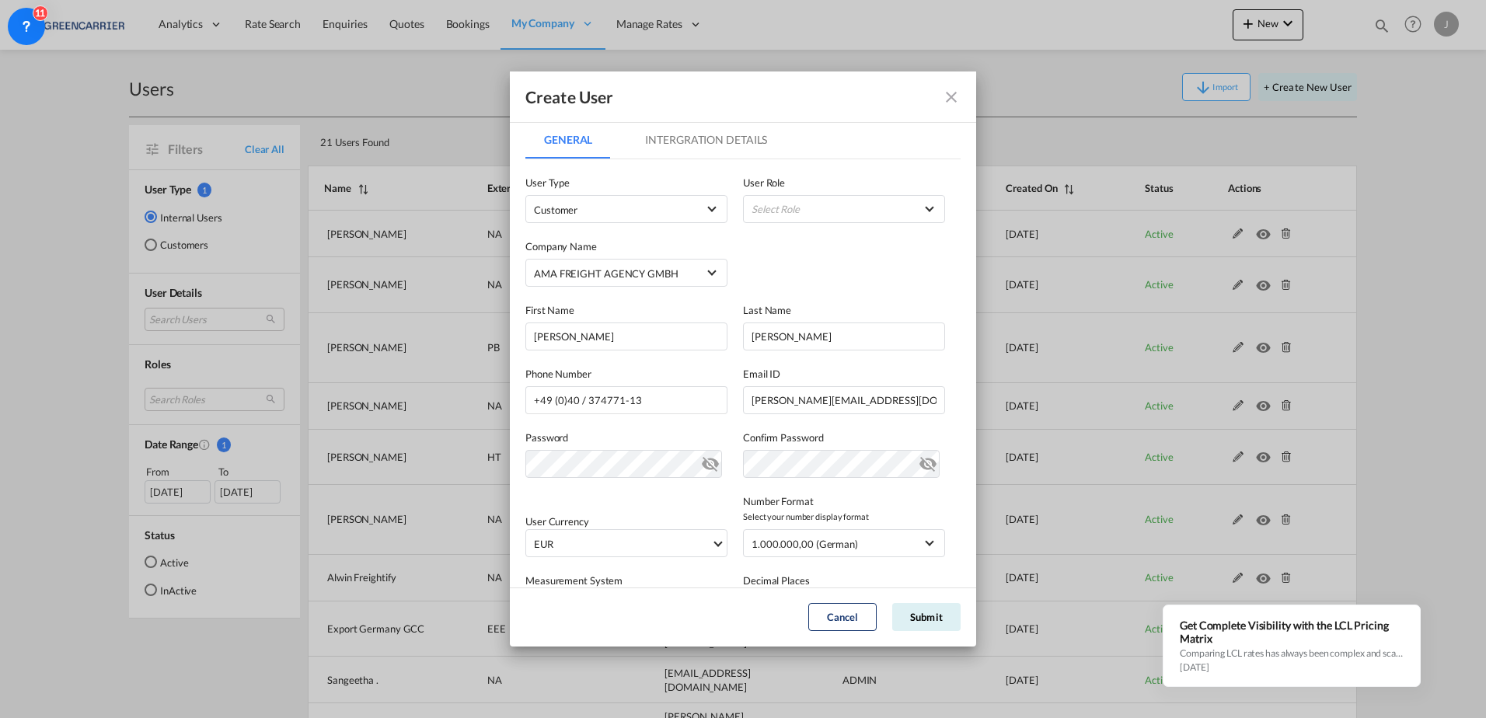
click at [686, 146] on md-tab-item "Intergration Details" at bounding box center [706, 139] width 159 height 37
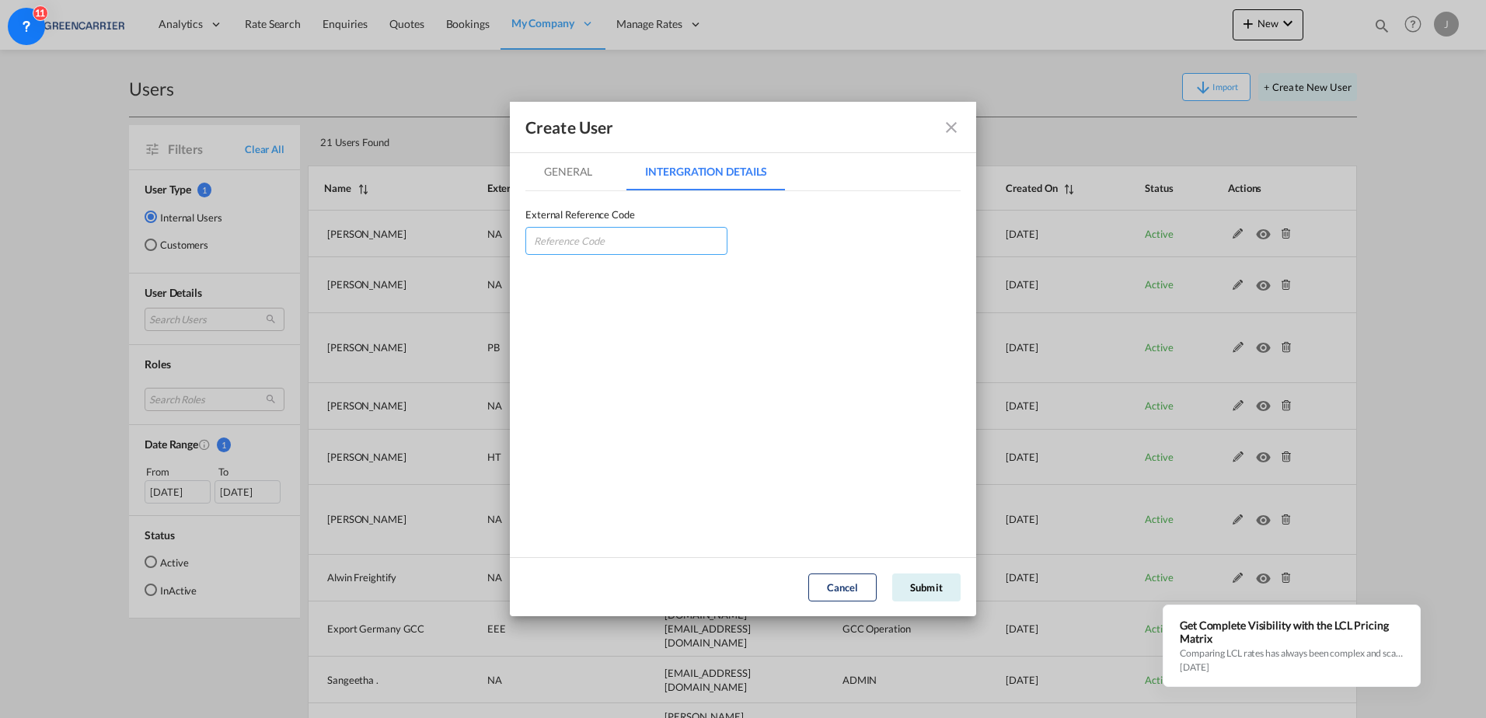
click at [589, 237] on input "GeneralIntergration Details ..." at bounding box center [627, 241] width 202 height 28
type input "AMAFRE_DE"
click at [915, 590] on button "Submit" at bounding box center [926, 588] width 68 height 28
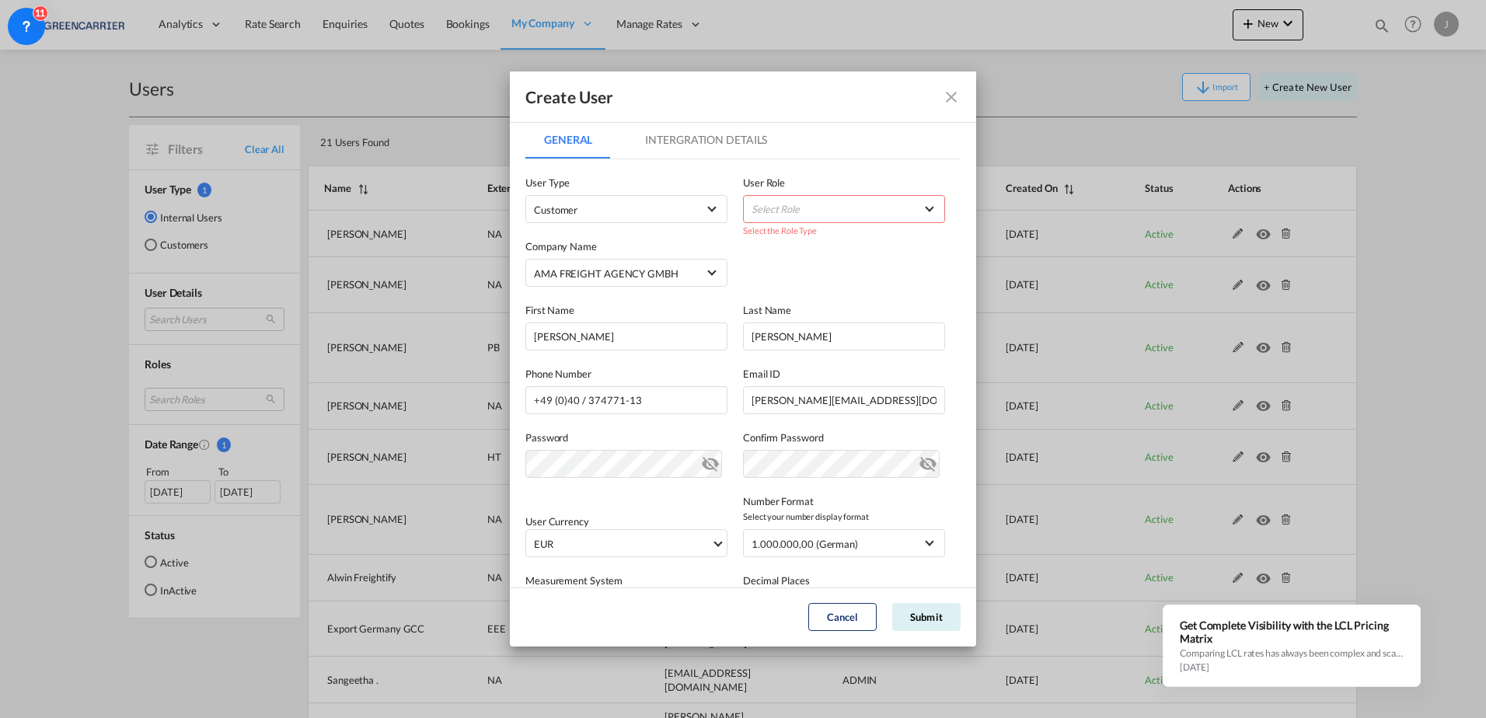
click at [799, 189] on label "User Role" at bounding box center [844, 183] width 202 height 16
click at [795, 202] on md-select "Select Role BCO GLOBAL GCC Customers FCL USER_DEFINED GCC Customers LCL USER_DE…" at bounding box center [844, 209] width 202 height 28
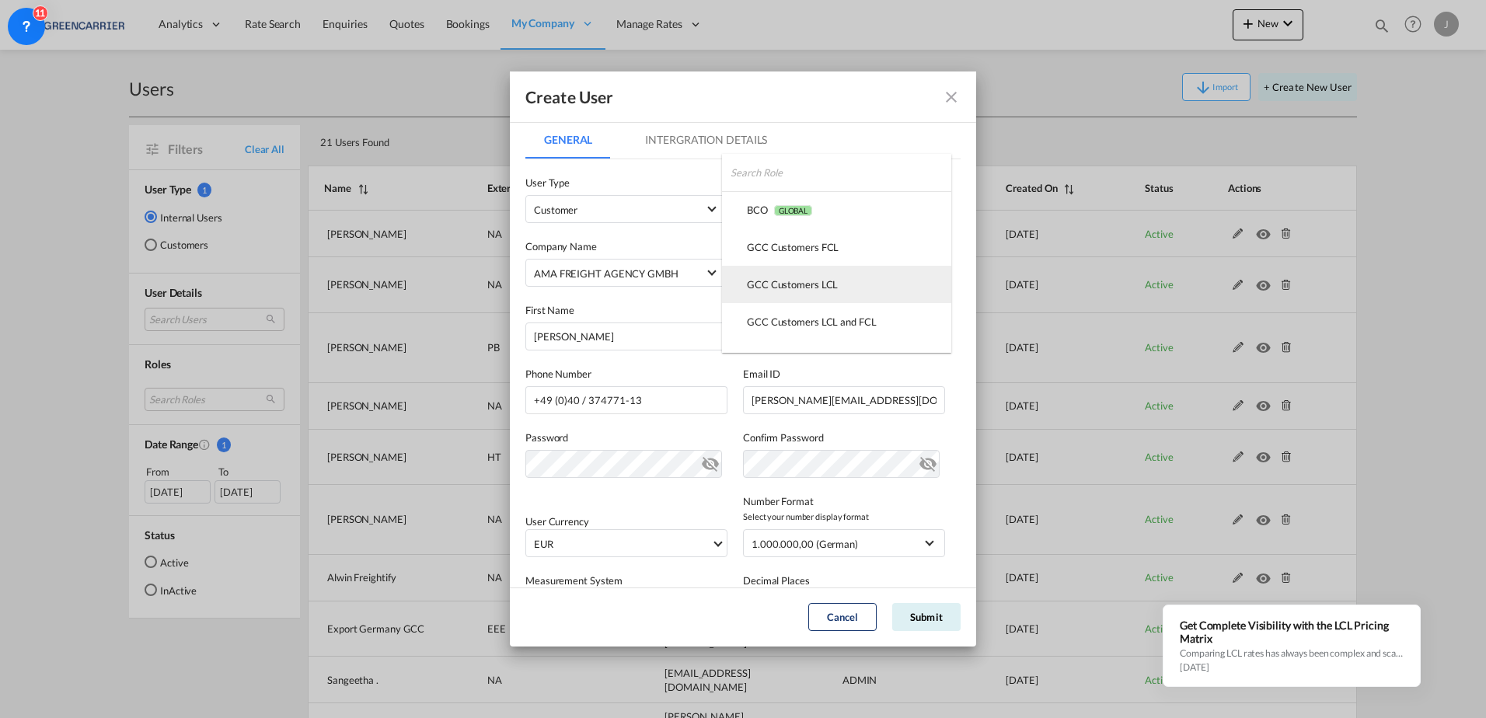
click at [777, 279] on div "GCC Customers LCL USER_DEFINED" at bounding box center [792, 285] width 91 height 14
click at [909, 616] on button "Submit" at bounding box center [926, 617] width 68 height 28
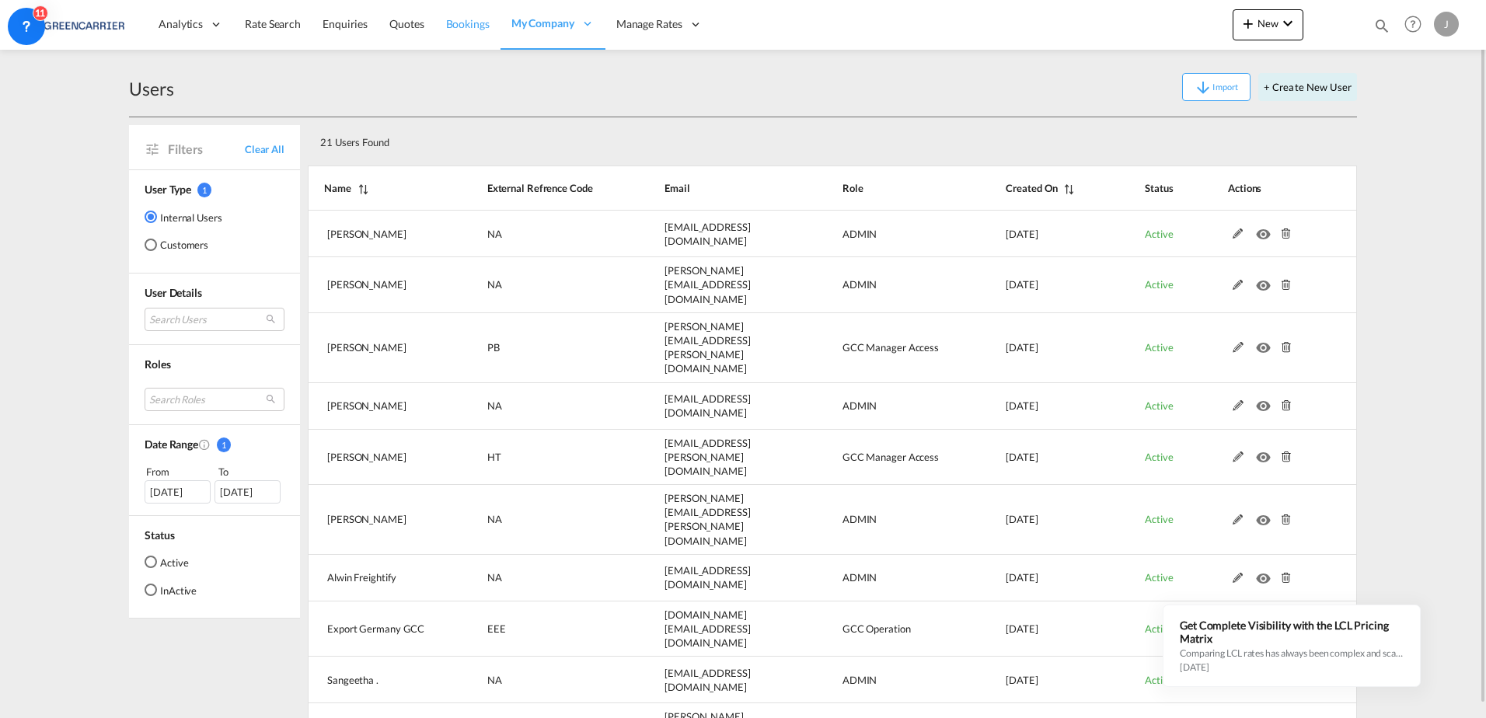
click at [466, 19] on span "Bookings" at bounding box center [468, 23] width 44 height 13
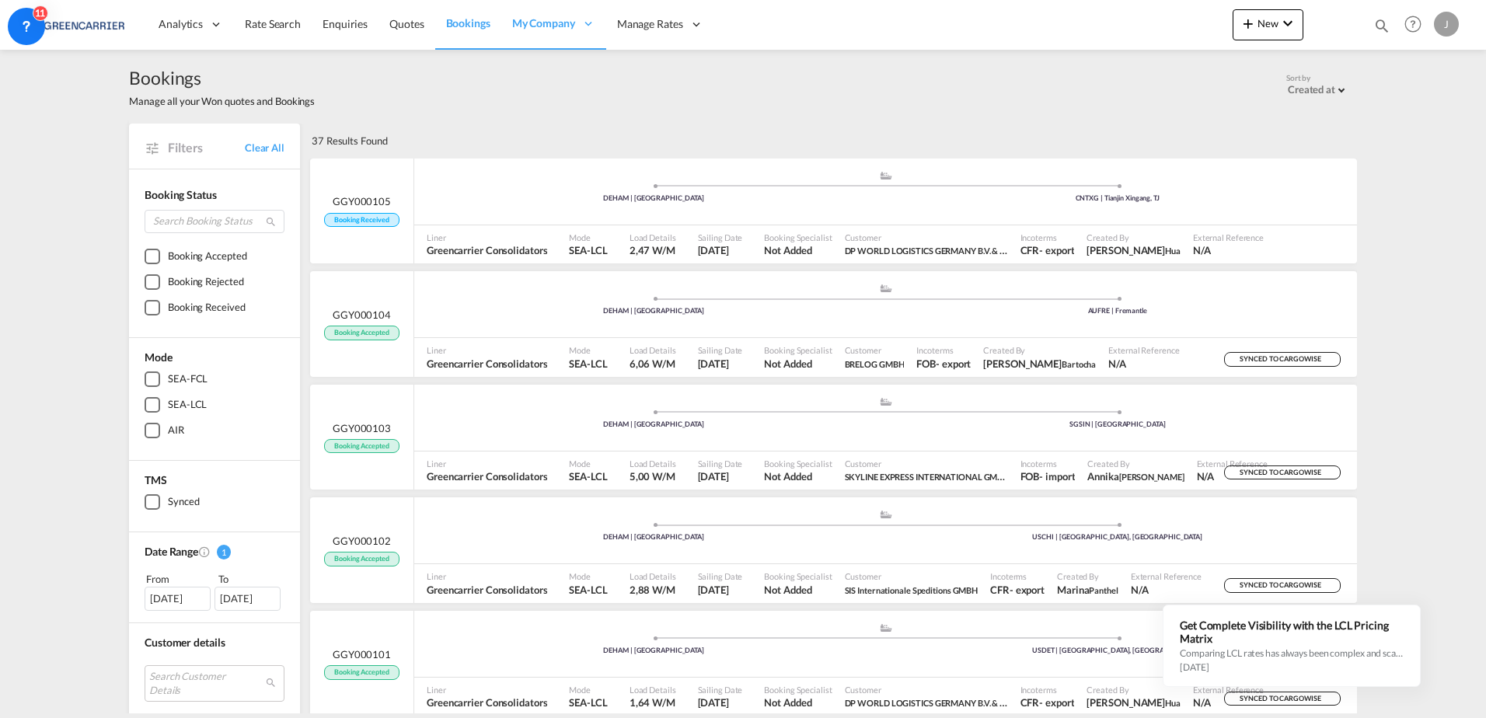
click at [554, 125] on div "37 Results Found" at bounding box center [833, 141] width 1050 height 34
click at [936, 47] on div "Analytics Reports Dashboard Rate Search Enquiries Quotes Bookings" at bounding box center [743, 24] width 1440 height 48
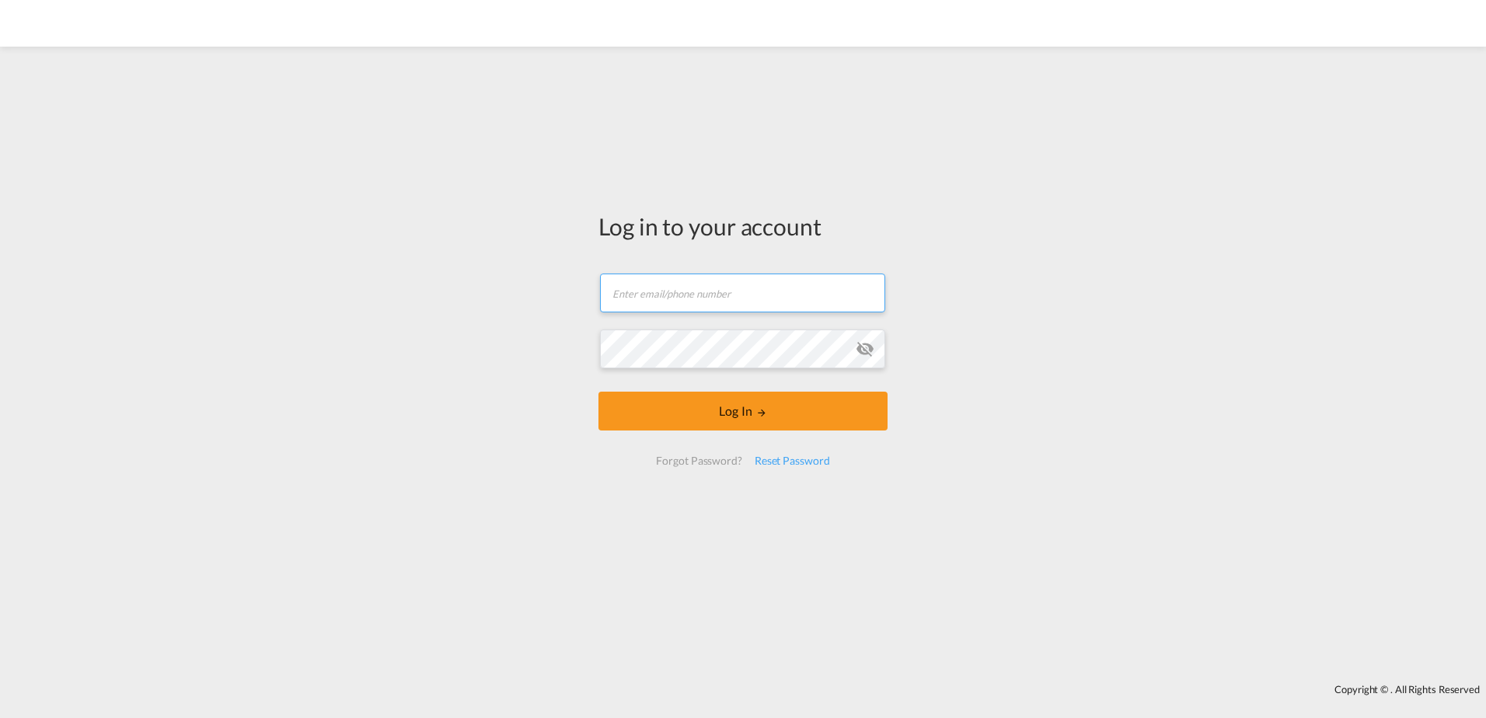
type input "[PERSON_NAME][EMAIL_ADDRESS][PERSON_NAME][DOMAIN_NAME]"
